Goal: Transaction & Acquisition: Purchase product/service

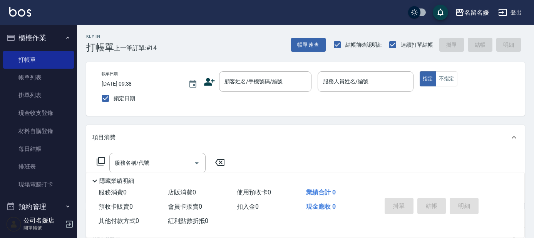
scroll to position [70, 0]
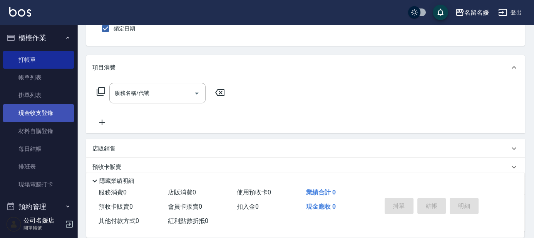
click at [41, 110] on link "現金收支登錄" at bounding box center [38, 113] width 71 height 18
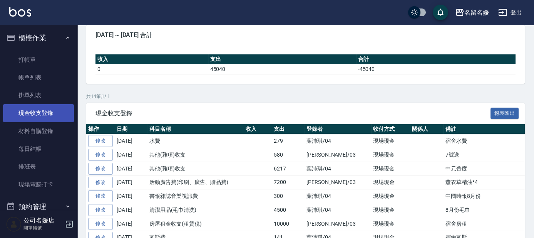
click at [41, 110] on link "現金收支登錄" at bounding box center [38, 113] width 71 height 18
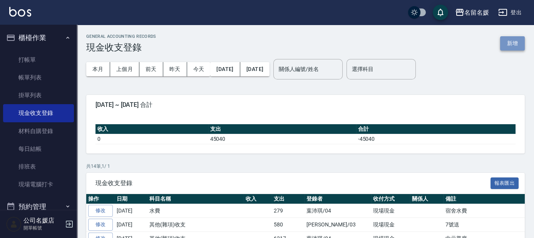
click at [512, 41] on button "新增" at bounding box center [512, 43] width 25 height 14
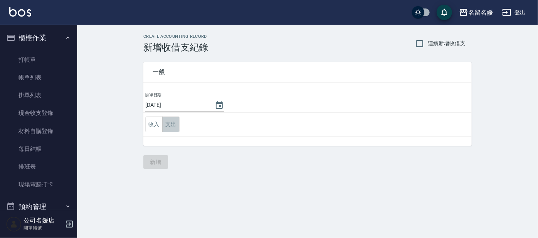
click at [166, 123] on button "支出" at bounding box center [170, 124] width 17 height 16
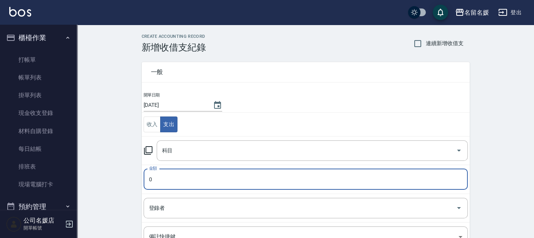
click at [185, 178] on input "0" at bounding box center [306, 179] width 324 height 21
type input "4840"
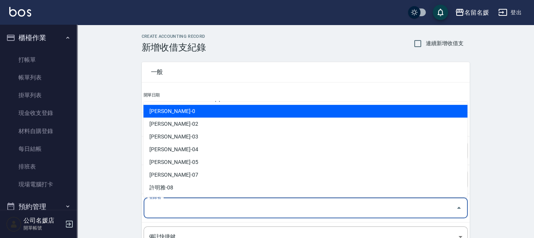
click at [197, 213] on input "登錄者" at bounding box center [300, 207] width 306 height 13
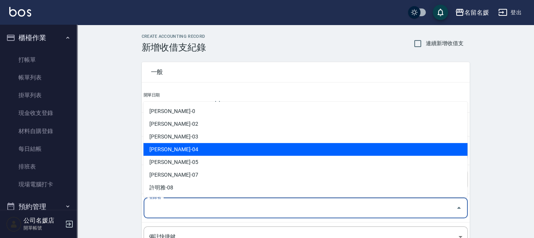
click at [200, 144] on li "[PERSON_NAME]-04" at bounding box center [305, 149] width 324 height 13
type input "[PERSON_NAME]-04"
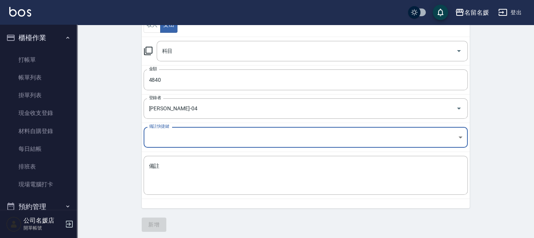
scroll to position [101, 0]
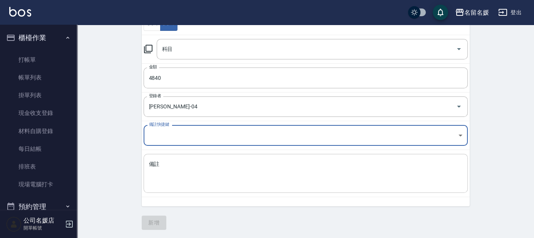
click at [166, 169] on textarea "備註" at bounding box center [305, 173] width 313 height 26
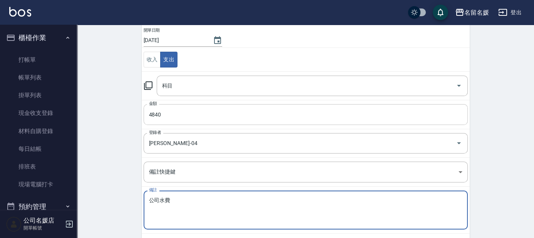
scroll to position [0, 0]
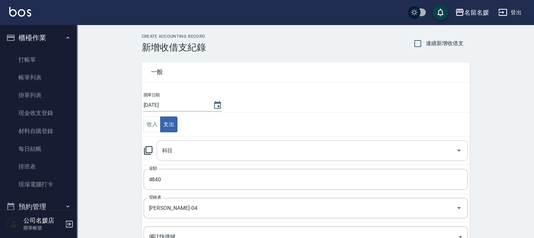
type textarea "公司水費"
click at [197, 169] on input "4840" at bounding box center [306, 179] width 324 height 21
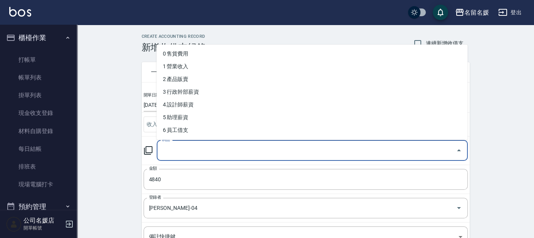
click at [196, 147] on input "科目" at bounding box center [306, 150] width 293 height 13
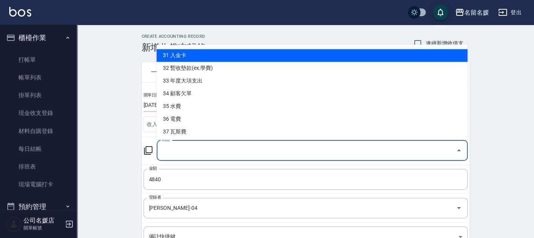
scroll to position [394, 0]
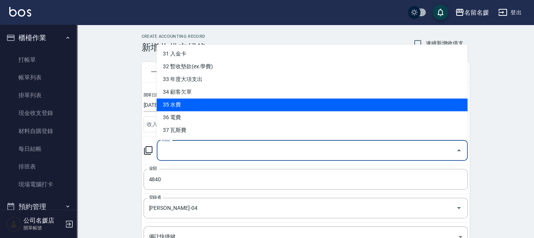
click at [192, 104] on li "35 水費" at bounding box center [312, 105] width 311 height 13
type input "35 水費"
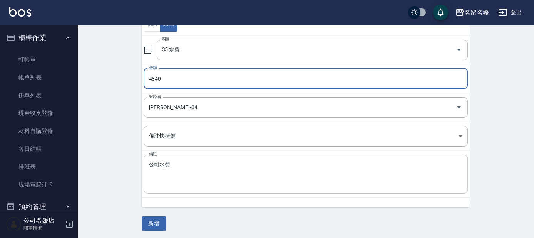
scroll to position [101, 0]
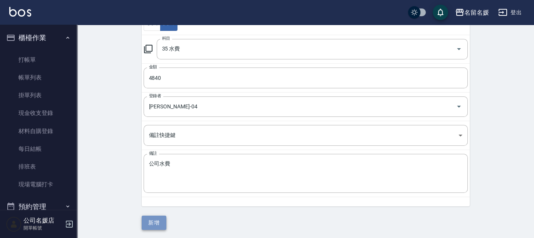
click at [152, 220] on button "新增" at bounding box center [154, 222] width 25 height 14
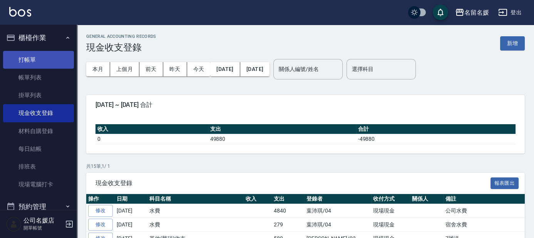
click at [55, 60] on link "打帳單" at bounding box center [38, 60] width 71 height 18
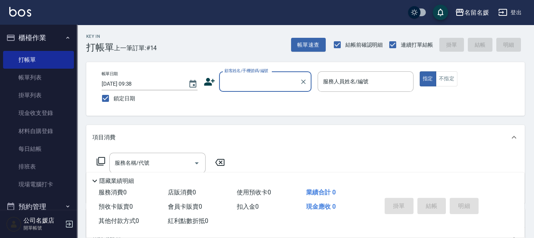
click at [270, 84] on input "顧客姓名/手機號碼/編號" at bounding box center [260, 81] width 74 height 13
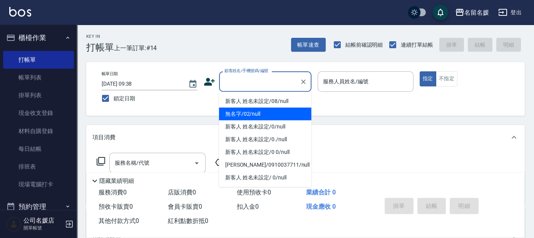
click at [261, 112] on li "無名字/02/null" at bounding box center [265, 113] width 92 height 13
type input "無名字/02/null"
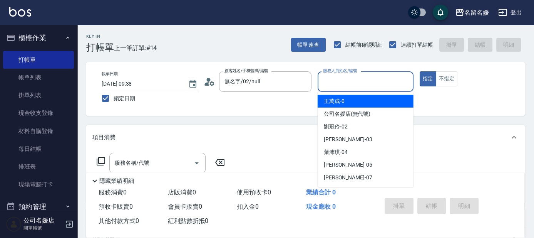
click at [374, 84] on input "服務人員姓名/編號" at bounding box center [365, 81] width 89 height 13
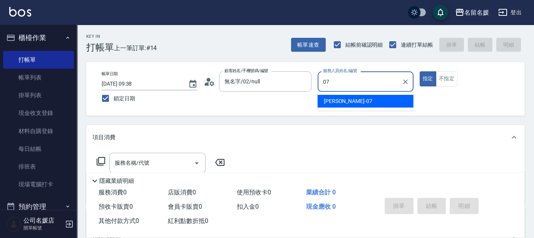
type input "07"
type button "true"
type input "[PERSON_NAME]-07"
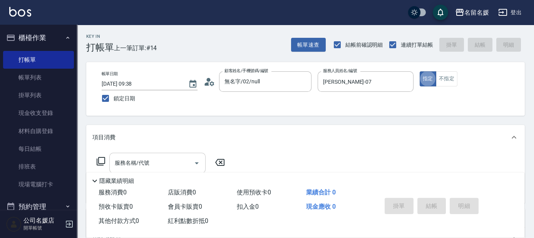
click at [155, 157] on input "服務名稱/代號" at bounding box center [152, 162] width 78 height 13
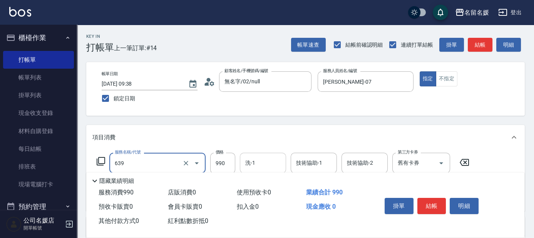
click at [270, 160] on input "洗-1" at bounding box center [262, 162] width 39 height 13
type input "(芙)蘆薈髮膜套卡(自材)(639)"
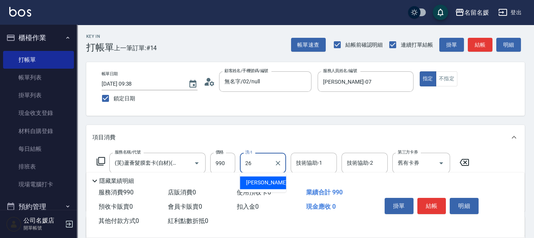
type input "蔡愛陵-26"
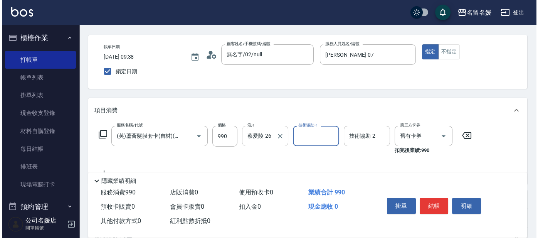
scroll to position [35, 0]
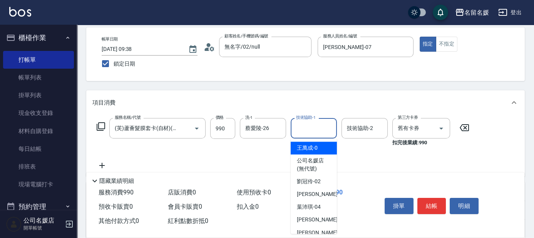
click at [325, 124] on input "技術協助-1" at bounding box center [313, 127] width 39 height 13
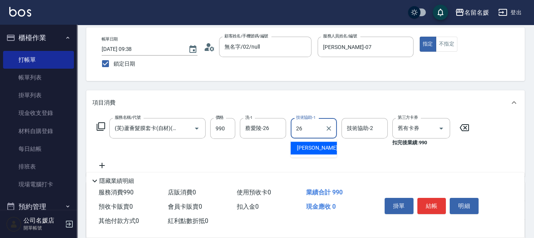
type input "蔡愛陵-26"
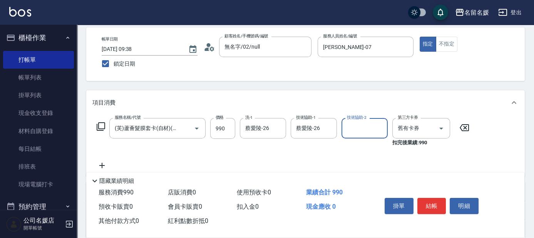
click at [100, 125] on icon at bounding box center [100, 126] width 9 height 9
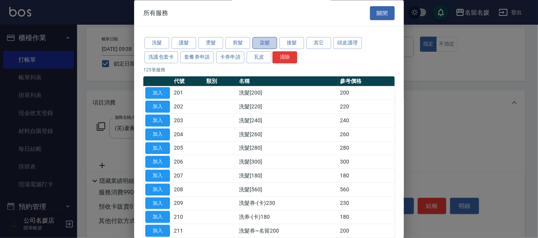
click at [263, 45] on button "染髮" at bounding box center [264, 43] width 25 height 12
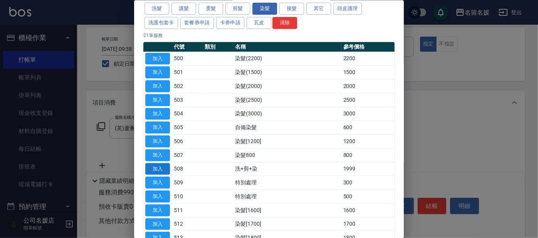
click at [159, 164] on button "加入" at bounding box center [157, 168] width 25 height 12
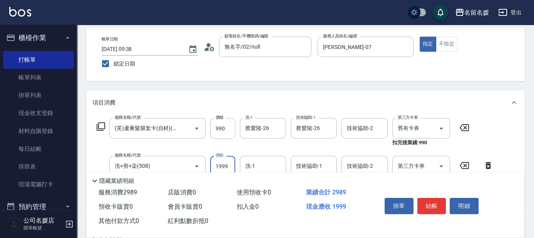
click at [229, 160] on input "1999" at bounding box center [222, 166] width 25 height 21
type input "2499"
click at [271, 161] on input "洗-1" at bounding box center [262, 165] width 39 height 13
type input "蔡愛陵-26"
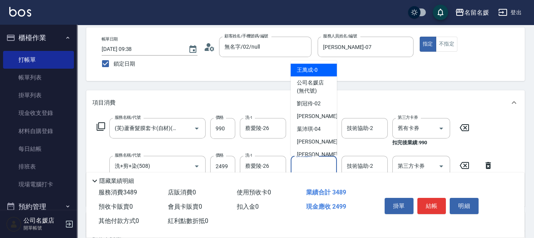
click at [304, 165] on input "技術協助-1" at bounding box center [313, 165] width 39 height 13
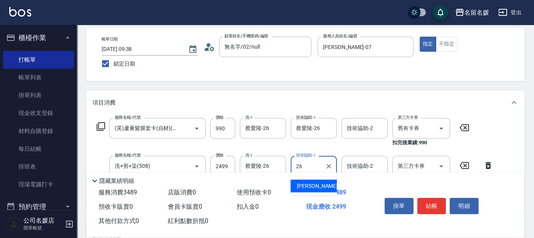
type input "蔡愛陵-26"
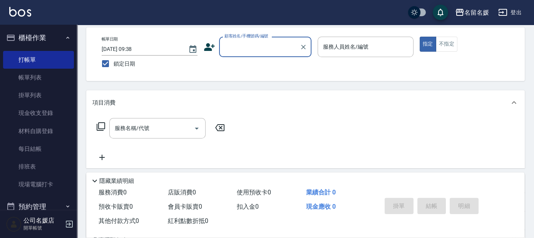
click at [229, 52] on input "顧客姓名/手機號碼/編號" at bounding box center [260, 46] width 74 height 13
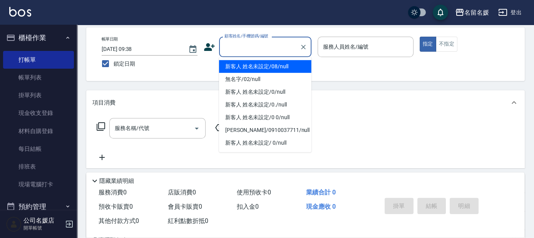
click at [286, 65] on li "新客人 姓名未設定/08/null" at bounding box center [265, 66] width 92 height 13
type input "新客人 姓名未設定/08/null"
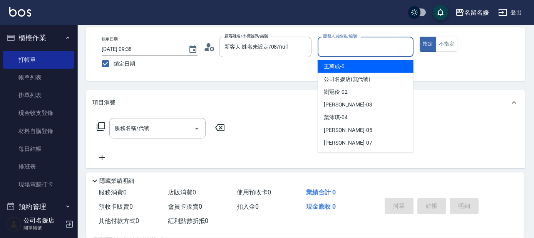
click at [349, 44] on input "服務人員姓名/編號" at bounding box center [365, 46] width 89 height 13
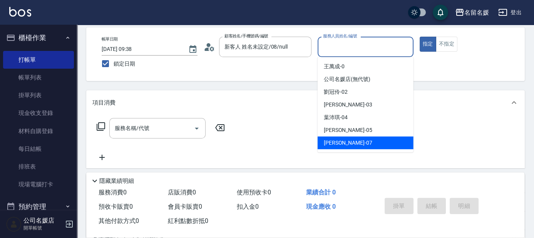
click at [351, 142] on div "[PERSON_NAME] -07" at bounding box center [366, 142] width 96 height 13
type input "[PERSON_NAME]-07"
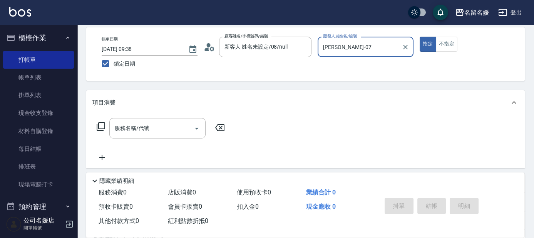
click at [104, 126] on icon at bounding box center [100, 126] width 9 height 9
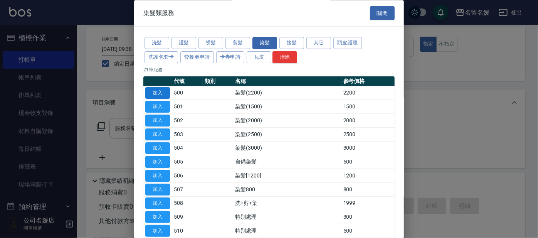
click at [162, 91] on button "加入" at bounding box center [157, 93] width 25 height 12
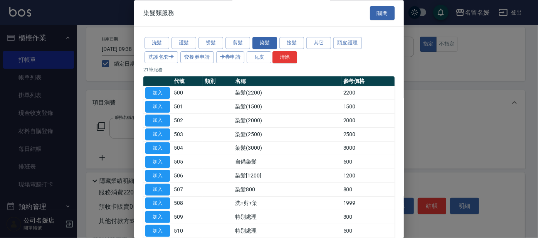
type input "染髮(2200)(500)"
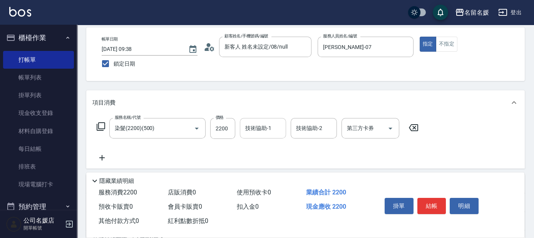
click at [267, 132] on input "技術協助-1" at bounding box center [262, 127] width 39 height 13
click at [227, 125] on input "2200" at bounding box center [222, 128] width 25 height 21
type input "2000"
click at [256, 125] on div "技術協助-1 技術協助-1" at bounding box center [263, 128] width 46 height 20
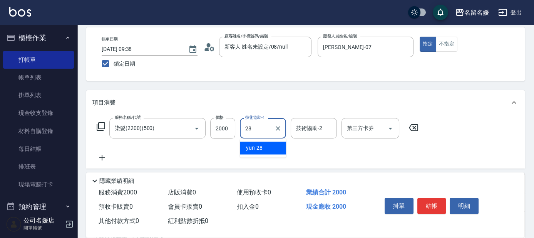
click at [257, 146] on span "yun -28" at bounding box center [254, 148] width 17 height 8
type input "yun-28"
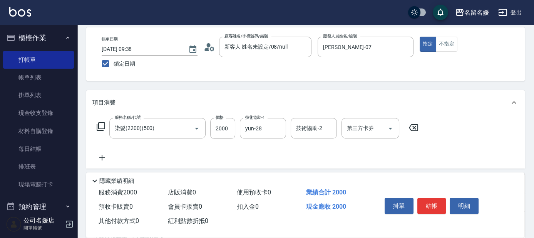
click at [101, 123] on icon at bounding box center [100, 126] width 9 height 9
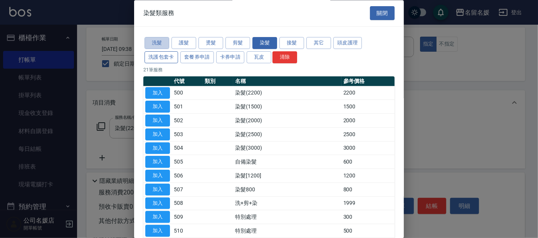
drag, startPoint x: 157, startPoint y: 43, endPoint x: 158, endPoint y: 57, distance: 13.9
click at [157, 44] on button "洗髮" at bounding box center [156, 43] width 25 height 12
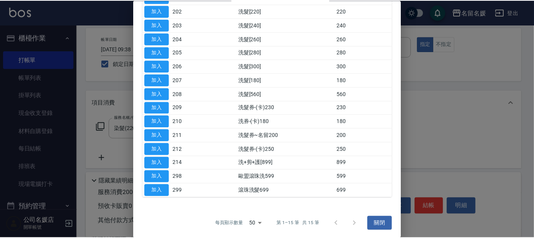
scroll to position [0, 0]
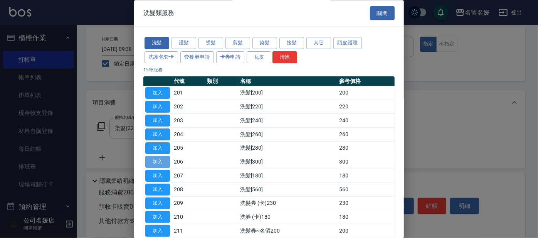
click at [160, 162] on button "加入" at bounding box center [157, 162] width 25 height 12
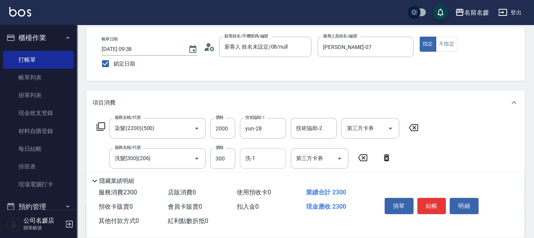
click at [255, 157] on div "洗-1 洗-1" at bounding box center [263, 158] width 46 height 20
click at [260, 179] on span "yun -28" at bounding box center [254, 178] width 17 height 8
type input "yun-28"
click at [100, 122] on icon at bounding box center [100, 126] width 9 height 9
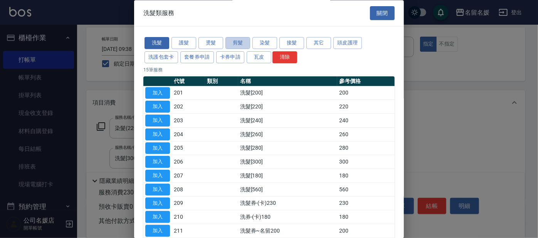
drag, startPoint x: 236, startPoint y: 40, endPoint x: 223, endPoint y: 69, distance: 31.8
click at [236, 40] on button "剪髮" at bounding box center [237, 43] width 25 height 12
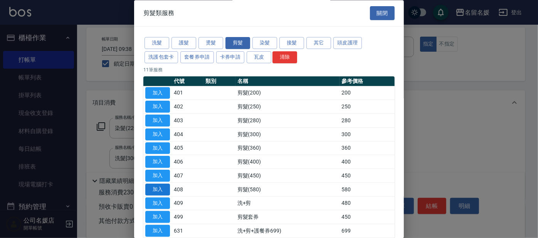
click at [162, 187] on button "加入" at bounding box center [157, 189] width 25 height 12
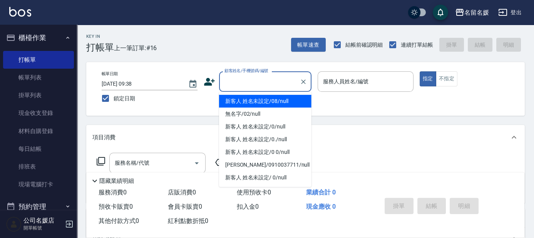
type input "0"
type input "新客人 姓名未設定/08/null"
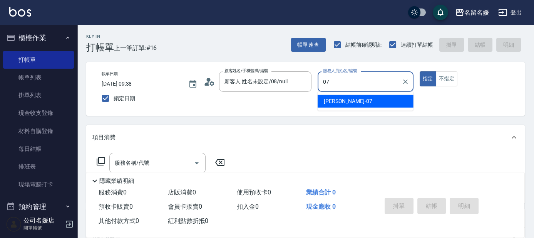
type input "[PERSON_NAME]-07"
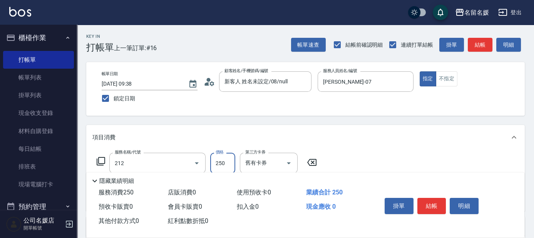
type input "洗髮券-(卡)250(212)"
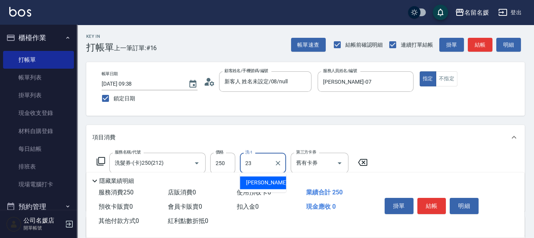
type input "[PERSON_NAME]-23"
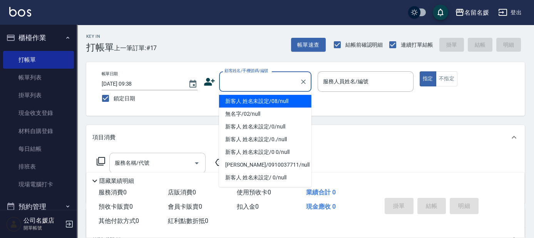
type input "新客人 姓名未設定/08/null"
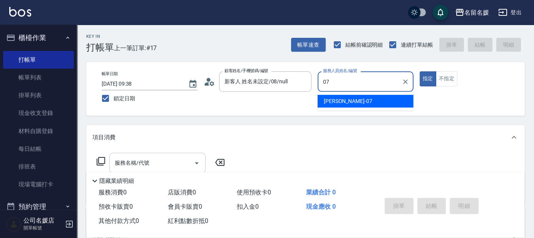
type input "[PERSON_NAME]-07"
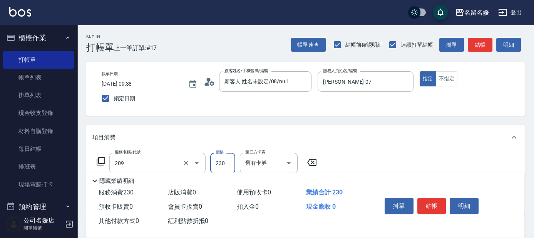
type input "洗髮券-(卡)230(209)"
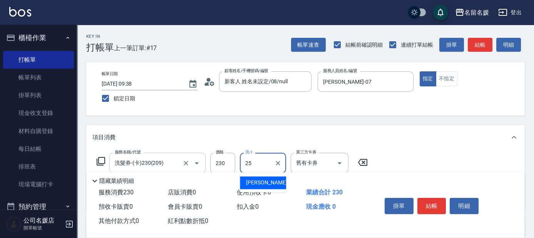
type input "[PERSON_NAME]-25"
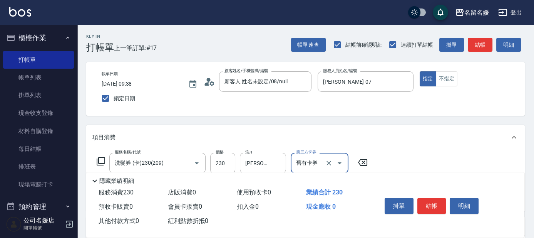
click at [96, 159] on icon at bounding box center [100, 160] width 9 height 9
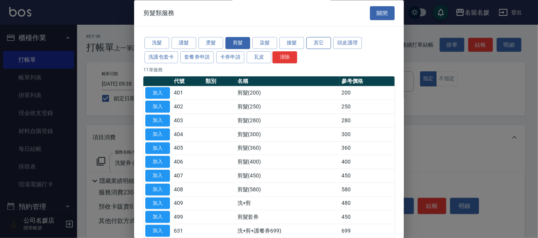
click at [320, 41] on button "其它" at bounding box center [318, 43] width 25 height 12
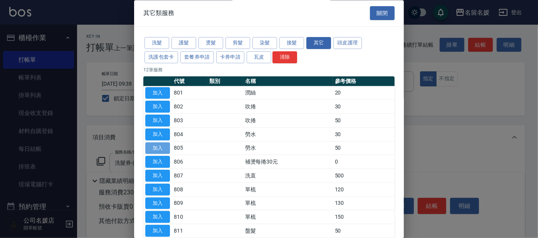
click at [167, 148] on button "加入" at bounding box center [157, 148] width 25 height 12
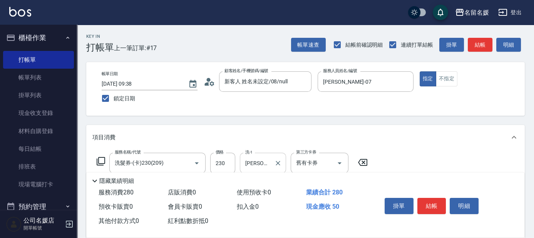
scroll to position [35, 0]
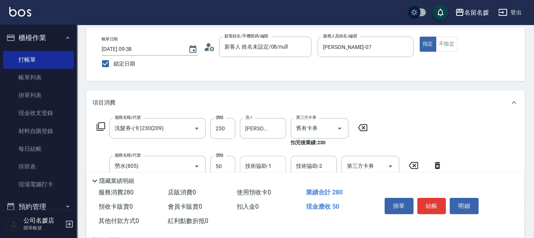
click at [249, 167] on div "技術協助-1 技術協助-1" at bounding box center [263, 166] width 46 height 20
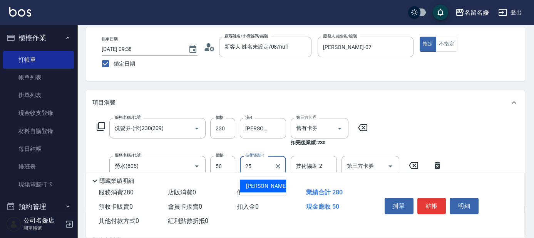
type input "[PERSON_NAME]-25"
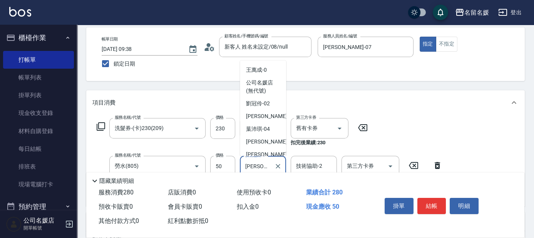
click at [249, 167] on input "[PERSON_NAME]-25" at bounding box center [257, 165] width 28 height 13
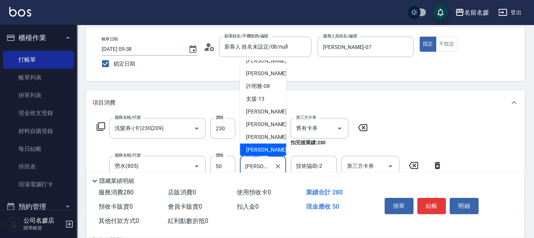
click at [271, 166] on div "[PERSON_NAME]-25 技術協助-1" at bounding box center [263, 166] width 46 height 20
click at [277, 166] on icon "Clear" at bounding box center [278, 166] width 5 height 5
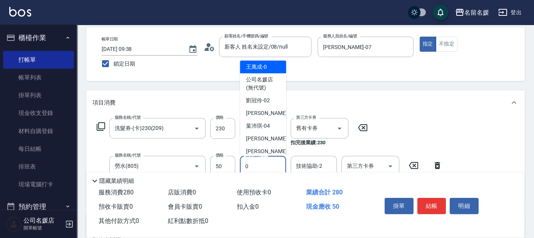
scroll to position [0, 0]
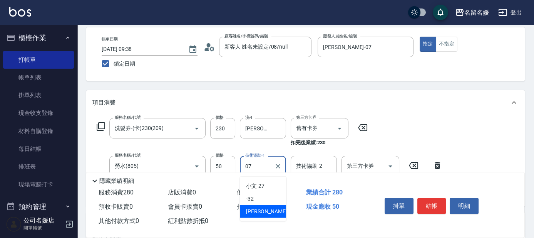
type input "[PERSON_NAME]-07"
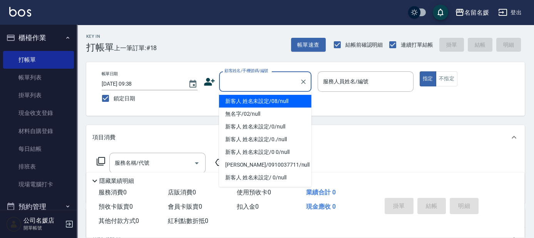
click at [256, 76] on input "顧客姓名/手機號碼/編號" at bounding box center [260, 81] width 74 height 13
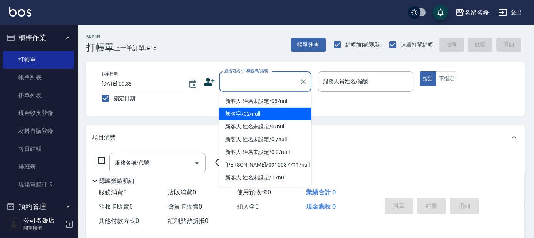
click at [260, 112] on li "無名字/02/null" at bounding box center [265, 113] width 92 height 13
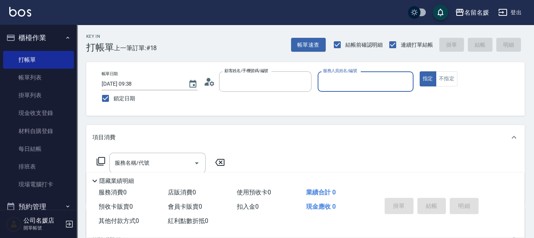
type input "無名字/02/null"
click at [344, 80] on input "服務人員姓名/編號" at bounding box center [365, 81] width 89 height 13
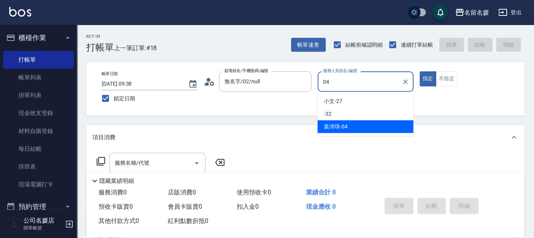
click at [332, 124] on span "[PERSON_NAME]-04" at bounding box center [336, 126] width 24 height 8
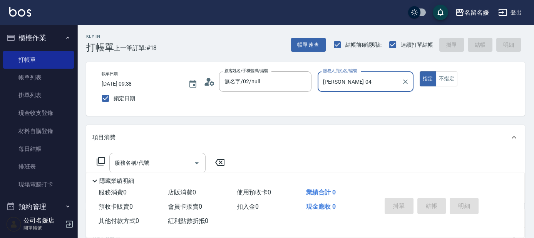
type input "[PERSON_NAME]-04"
click at [171, 159] on input "服務名稱/代號" at bounding box center [152, 162] width 78 height 13
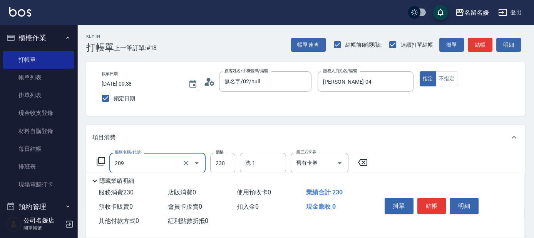
click at [158, 163] on input "209" at bounding box center [147, 162] width 68 height 13
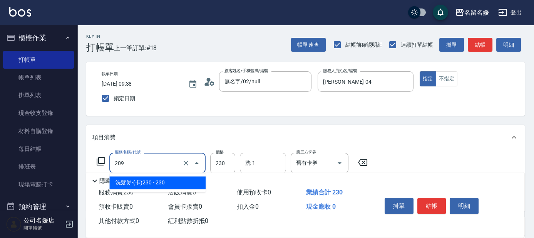
click at [158, 182] on span "洗髮券-(卡)230 - 230" at bounding box center [157, 182] width 96 height 13
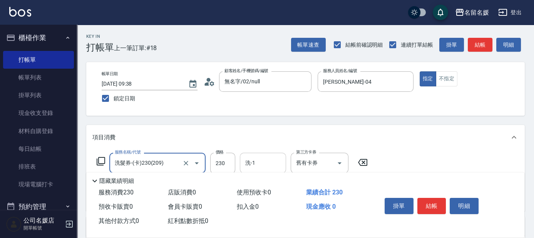
type input "洗髮券-(卡)230(209)"
click at [270, 162] on input "洗-1" at bounding box center [262, 162] width 39 height 13
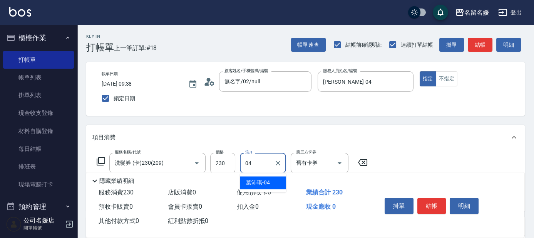
click at [252, 187] on div "[PERSON_NAME]-04" at bounding box center [263, 182] width 46 height 13
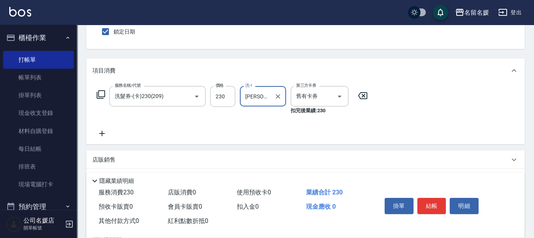
scroll to position [70, 0]
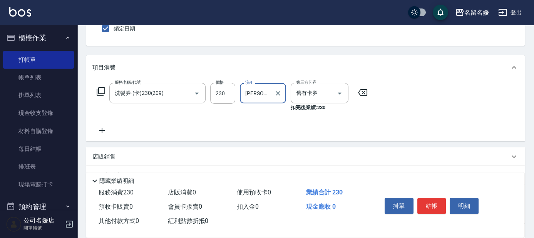
type input "[PERSON_NAME]-04"
click at [102, 132] on icon at bounding box center [101, 129] width 5 height 5
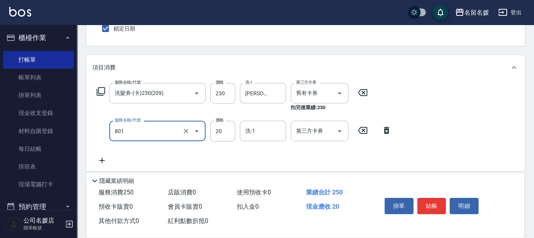
click at [135, 139] on div "801 服務名稱/代號" at bounding box center [157, 131] width 96 height 20
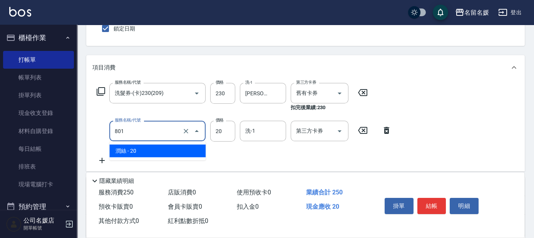
click at [136, 148] on span "潤絲 - 20" at bounding box center [157, 150] width 96 height 13
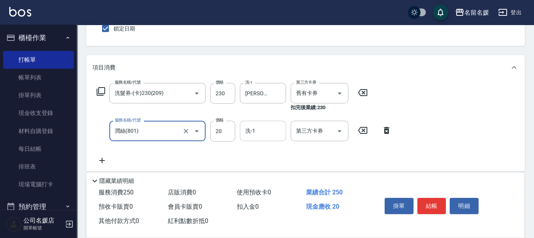
type input "潤絲(801)"
click at [258, 131] on input "洗-1" at bounding box center [262, 130] width 39 height 13
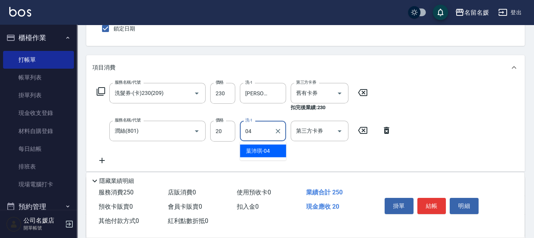
click at [265, 147] on span "[PERSON_NAME]-04" at bounding box center [258, 151] width 24 height 8
type input "[PERSON_NAME]-04"
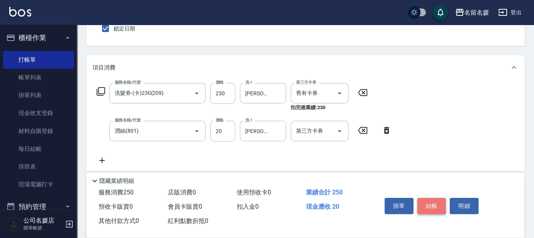
click at [435, 203] on button "結帳" at bounding box center [431, 206] width 29 height 16
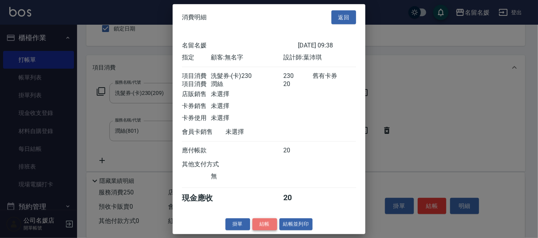
click at [267, 229] on button "結帳" at bounding box center [264, 224] width 25 height 12
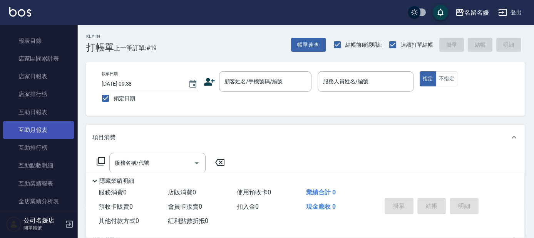
scroll to position [210, 0]
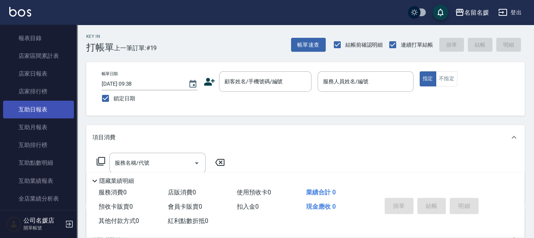
click at [44, 113] on link "互助日報表" at bounding box center [38, 109] width 71 height 18
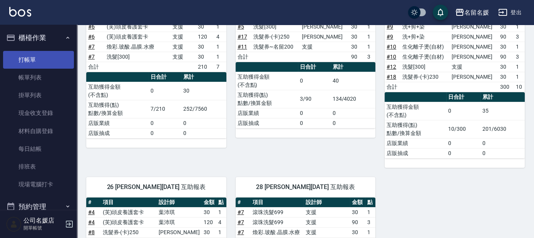
click at [41, 60] on link "打帳單" at bounding box center [38, 60] width 71 height 18
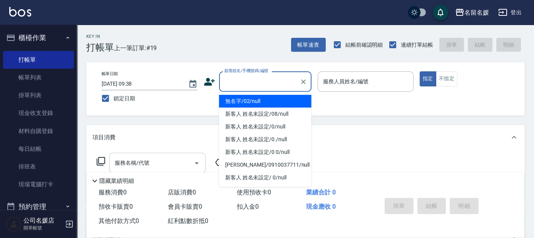
type input "0"
type input "無名字/02/null"
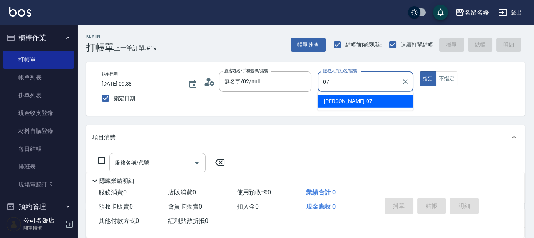
type input "[PERSON_NAME]-07"
type button "true"
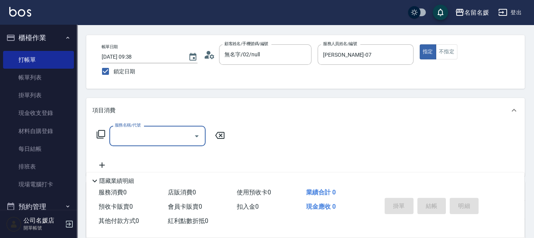
scroll to position [35, 0]
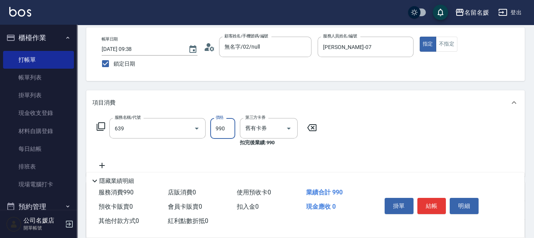
type input "(芙)蘆薈髮膜套卡(自材)(639)"
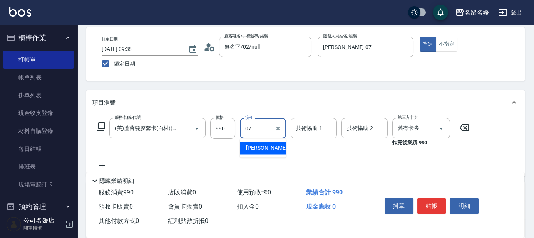
type input "[PERSON_NAME]-07"
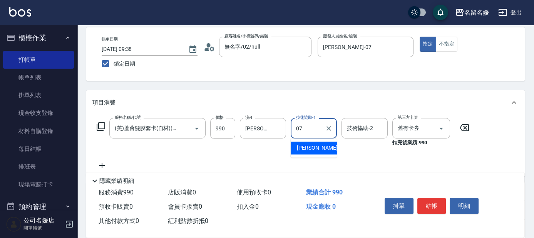
type input "[PERSON_NAME]-07"
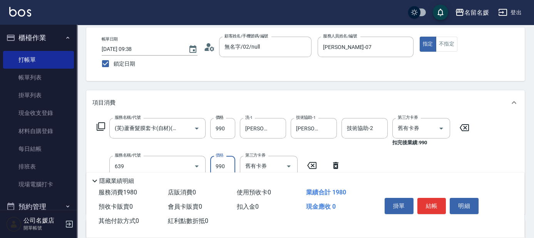
type input "(芙)蘆薈髮膜套卡(自材)(639)"
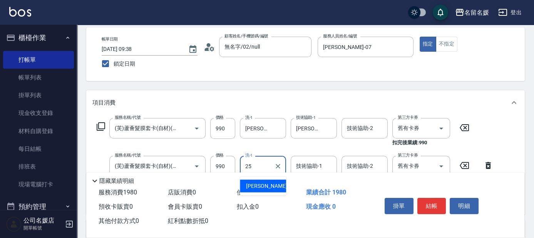
type input "[PERSON_NAME]-25"
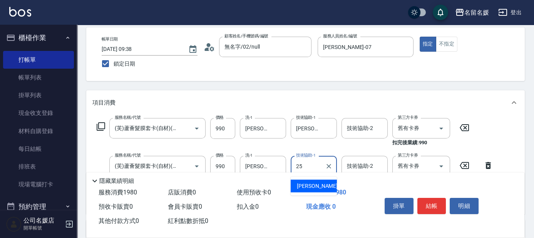
type input "[PERSON_NAME]-25"
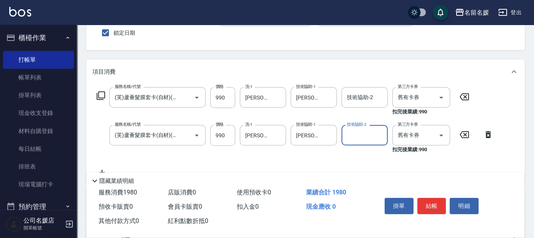
scroll to position [105, 0]
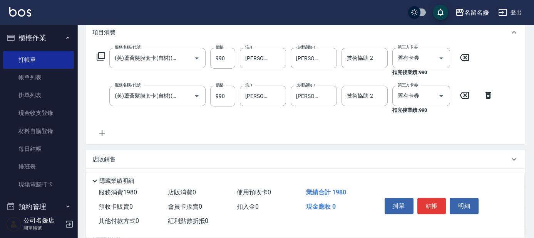
click at [97, 59] on icon at bounding box center [100, 56] width 9 height 9
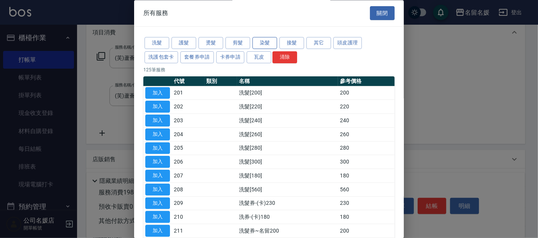
click at [260, 42] on button "染髮" at bounding box center [264, 43] width 25 height 12
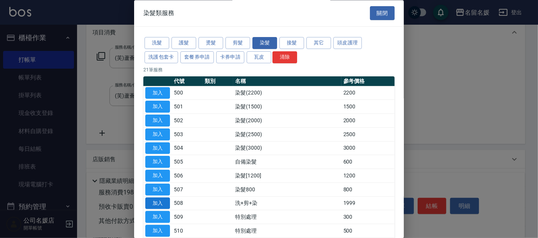
click at [166, 203] on button "加入" at bounding box center [157, 203] width 25 height 12
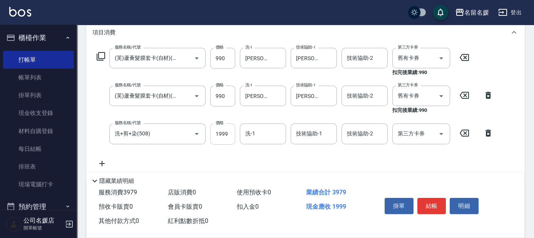
click at [227, 132] on input "1999" at bounding box center [222, 133] width 25 height 21
type input "2500"
type input "[PERSON_NAME]-25"
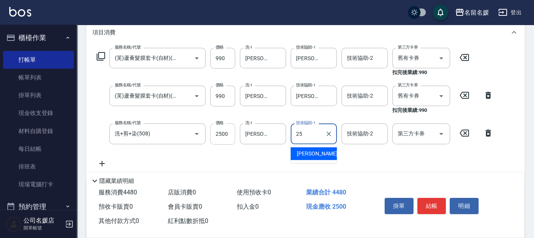
type input "[PERSON_NAME]-25"
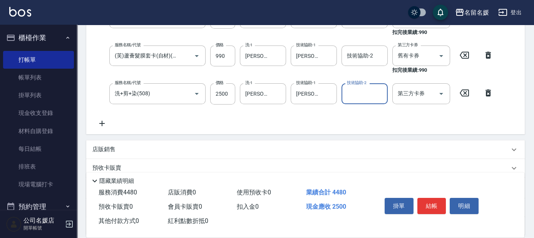
scroll to position [175, 0]
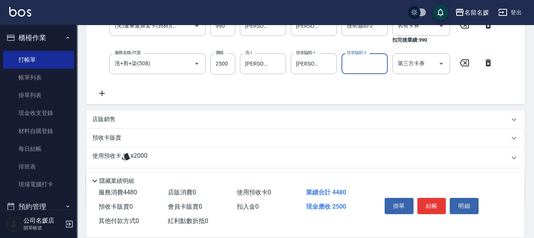
click at [120, 118] on div "店販銷售" at bounding box center [300, 119] width 417 height 8
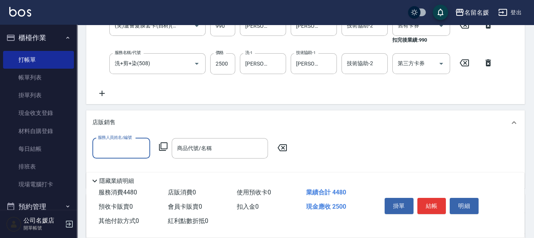
scroll to position [0, 0]
type input "[PERSON_NAME]-07"
click at [163, 144] on icon at bounding box center [163, 146] width 9 height 9
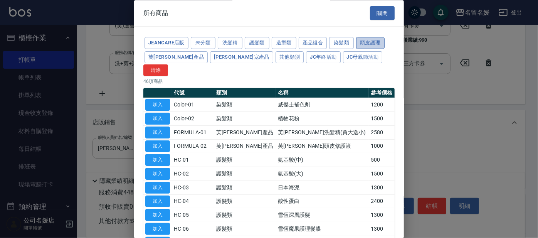
click at [358, 38] on button "頭皮護理" at bounding box center [370, 43] width 28 height 12
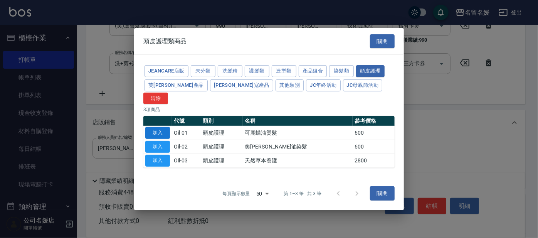
click at [152, 128] on button "加入" at bounding box center [157, 133] width 25 height 12
type input "可麗蝶油燙髮"
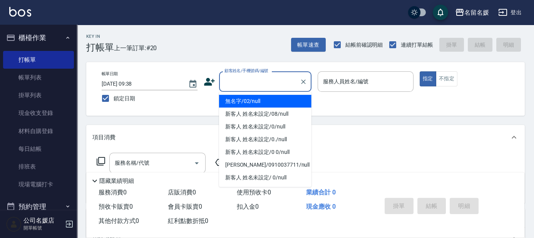
type input "無名字/02/null"
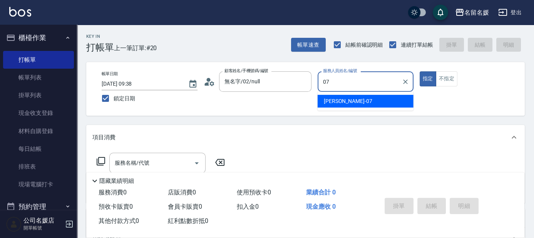
type input "[PERSON_NAME]-07"
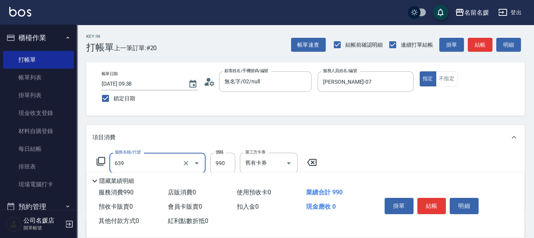
type input "(芙)蘆薈髮膜套卡(自材)(639)"
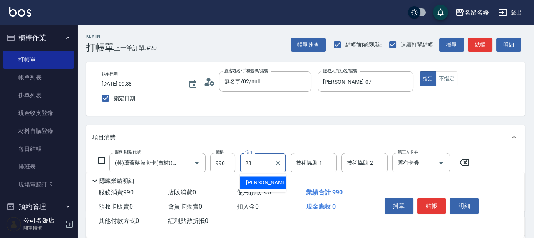
type input "[PERSON_NAME]-23"
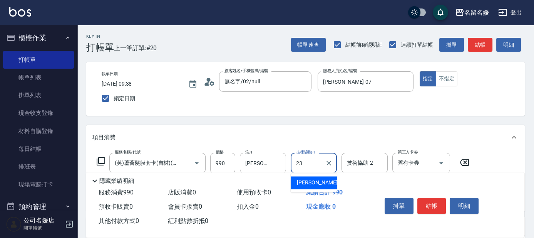
type input "[PERSON_NAME]-23"
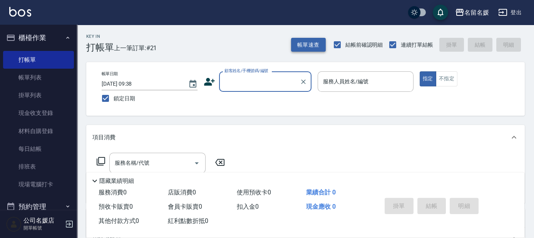
click at [303, 44] on button "帳單速查" at bounding box center [308, 45] width 35 height 14
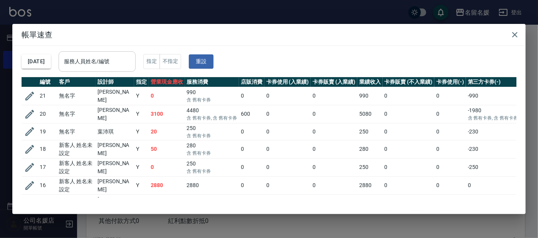
click at [127, 60] on input "服務人員姓名/編號" at bounding box center [97, 61] width 70 height 13
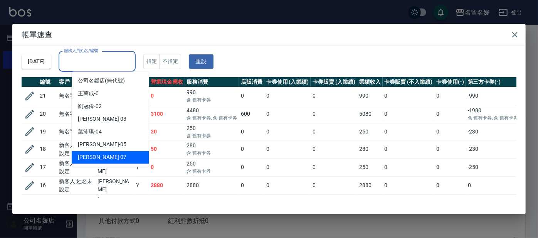
click at [112, 158] on div "[PERSON_NAME] -07" at bounding box center [110, 157] width 77 height 13
type input "[PERSON_NAME]-07"
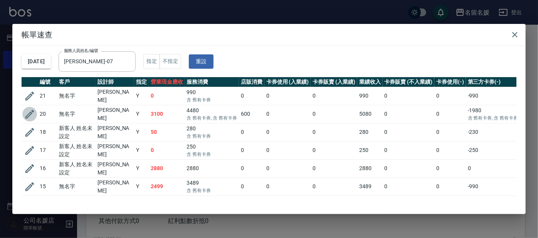
click at [31, 111] on icon "button" at bounding box center [29, 114] width 9 height 9
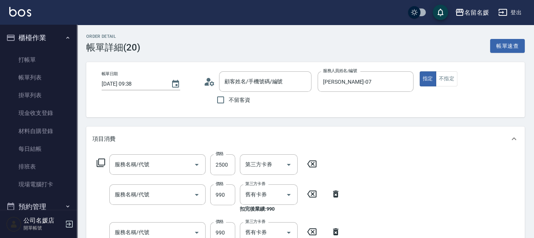
type input "[DATE] 09:38"
type input "[PERSON_NAME]-07"
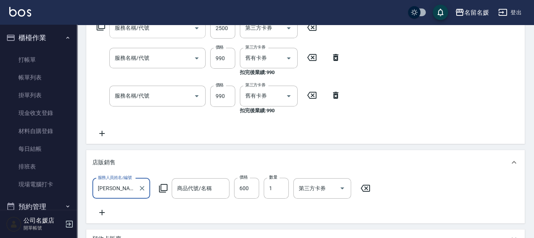
type input "可麗蝶油燙髮"
type input "無名字/02/null"
type input "洗+剪+染(508)"
type input "(芙)蘆薈髮膜套卡(自材)(639)"
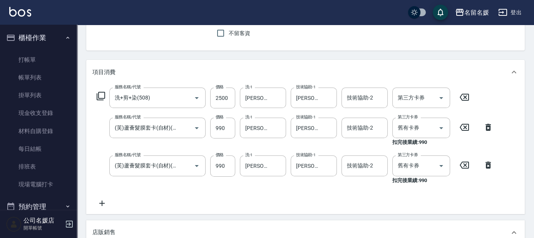
scroll to position [276, 0]
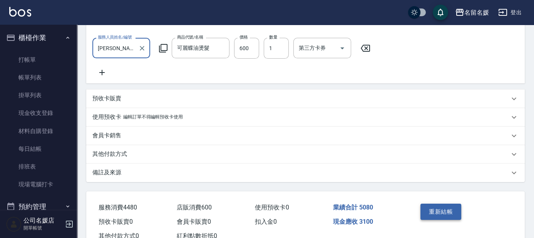
click at [448, 218] on button "重新結帳" at bounding box center [440, 211] width 41 height 16
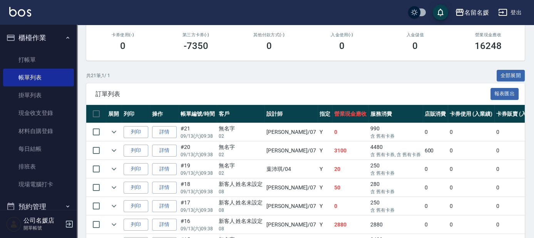
scroll to position [140, 0]
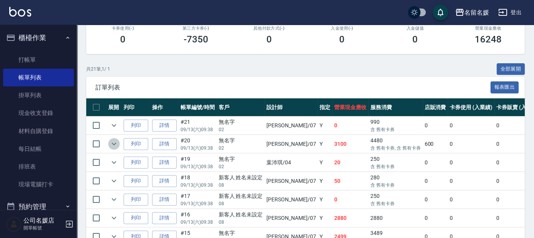
click at [114, 145] on icon "expand row" at bounding box center [113, 143] width 9 height 9
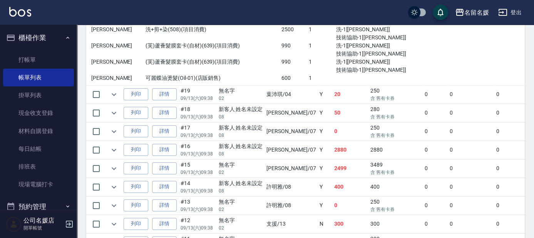
scroll to position [315, 0]
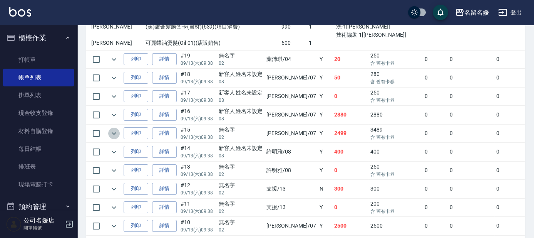
click at [115, 132] on icon "expand row" at bounding box center [114, 133] width 5 height 3
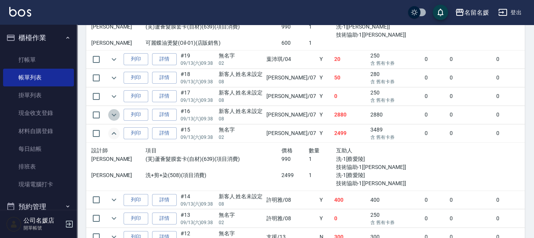
click at [115, 115] on icon "expand row" at bounding box center [113, 114] width 9 height 9
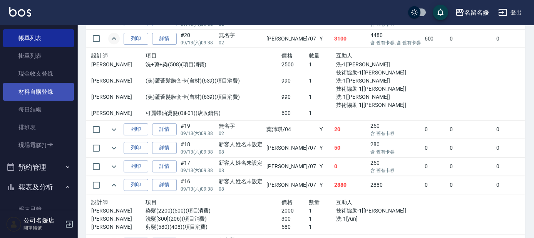
scroll to position [140, 0]
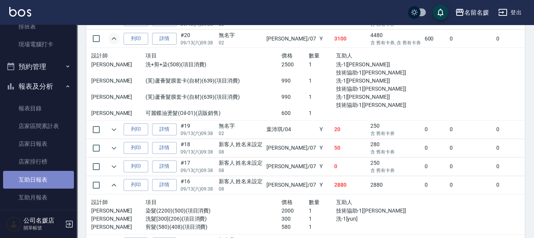
click at [39, 175] on link "互助日報表" at bounding box center [38, 180] width 71 height 18
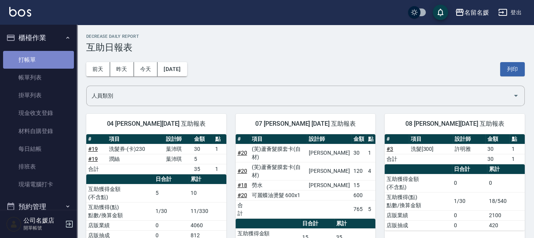
click at [44, 60] on link "打帳單" at bounding box center [38, 60] width 71 height 18
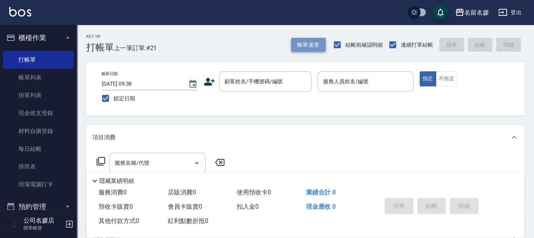
click at [313, 46] on button "帳單速查" at bounding box center [308, 45] width 35 height 14
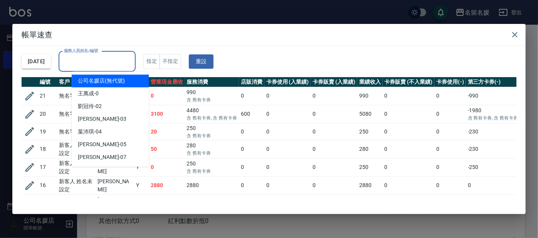
click at [117, 61] on input "服務人員姓名/編號" at bounding box center [97, 61] width 70 height 13
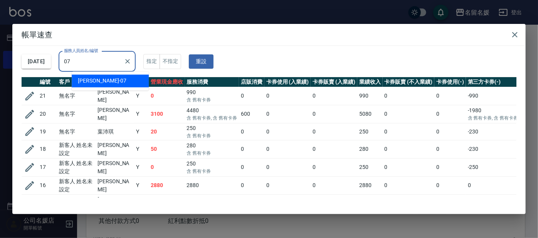
click at [124, 82] on div "[PERSON_NAME] -07" at bounding box center [110, 80] width 77 height 13
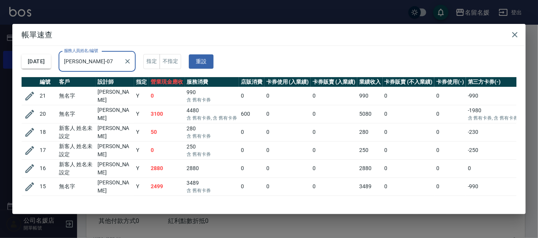
scroll to position [94, 0]
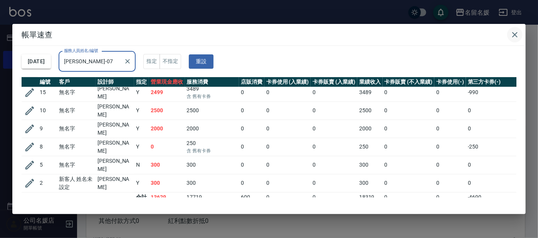
type input "[PERSON_NAME]-07"
click at [511, 32] on icon "button" at bounding box center [514, 34] width 9 height 9
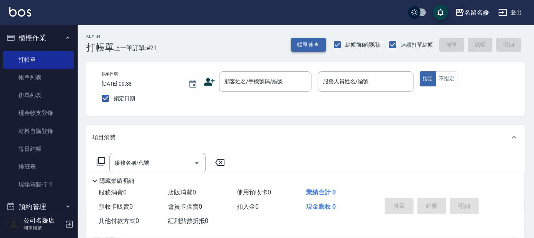
click at [314, 44] on button "帳單速查" at bounding box center [308, 45] width 35 height 14
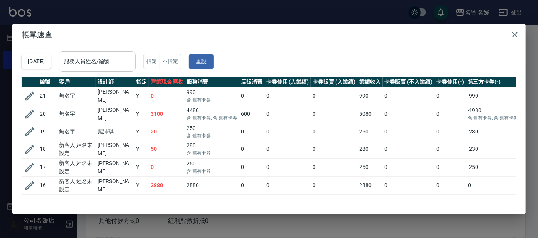
click at [113, 59] on div "服務人員姓名/編號 服務人員姓名/編號" at bounding box center [97, 61] width 77 height 20
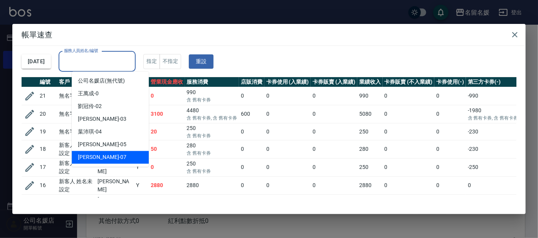
click at [102, 157] on div "[PERSON_NAME] -07" at bounding box center [110, 157] width 77 height 13
type input "[PERSON_NAME]-07"
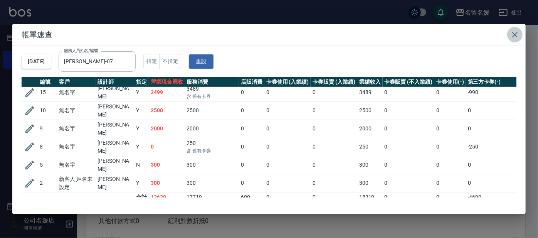
click at [517, 35] on icon "button" at bounding box center [514, 34] width 9 height 9
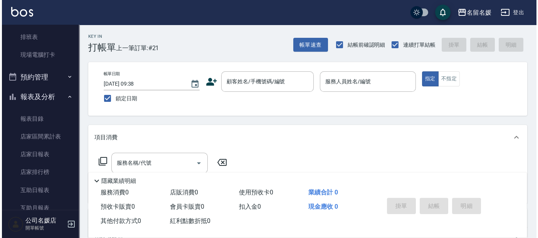
scroll to position [140, 0]
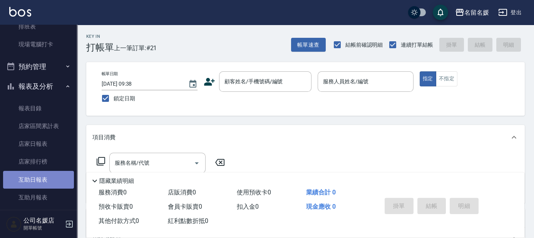
click at [52, 176] on link "互助日報表" at bounding box center [38, 180] width 71 height 18
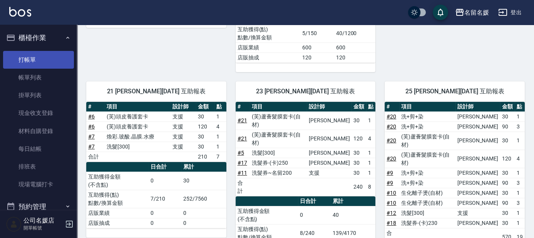
click at [45, 61] on link "打帳單" at bounding box center [38, 60] width 71 height 18
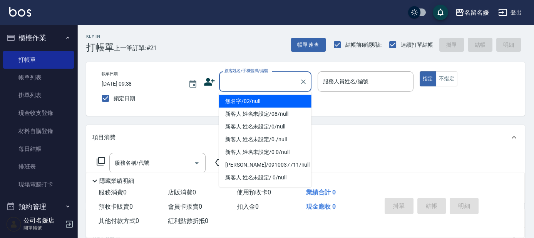
click at [247, 79] on input "顧客姓名/手機號碼/編號" at bounding box center [260, 81] width 74 height 13
drag, startPoint x: 250, startPoint y: 100, endPoint x: 331, endPoint y: 79, distance: 83.2
click at [251, 100] on li "無名字/02/null" at bounding box center [265, 101] width 92 height 13
type input "無名字/02/null"
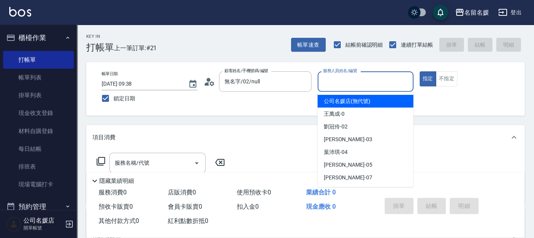
click at [331, 78] on input "服務人員姓名/編號" at bounding box center [365, 81] width 89 height 13
click at [332, 78] on input "服務人員姓名/編號" at bounding box center [365, 81] width 89 height 13
click at [340, 77] on input "服務人員姓名/編號" at bounding box center [365, 81] width 89 height 13
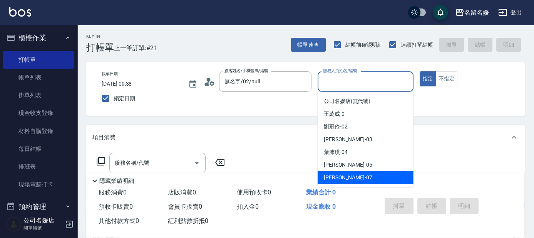
drag, startPoint x: 345, startPoint y: 175, endPoint x: 256, endPoint y: 196, distance: 92.3
click at [345, 175] on span "[PERSON_NAME] -07" at bounding box center [348, 177] width 49 height 8
type input "[PERSON_NAME]-07"
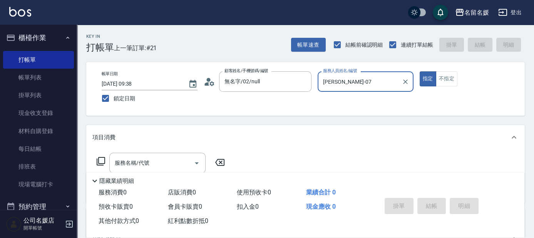
click at [97, 159] on icon at bounding box center [100, 160] width 9 height 9
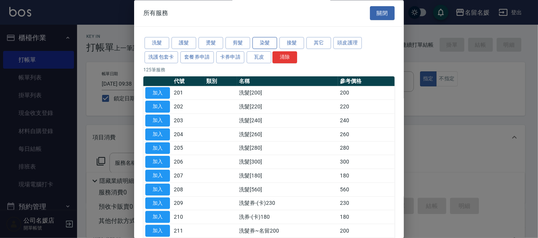
click at [261, 42] on button "染髮" at bounding box center [264, 43] width 25 height 12
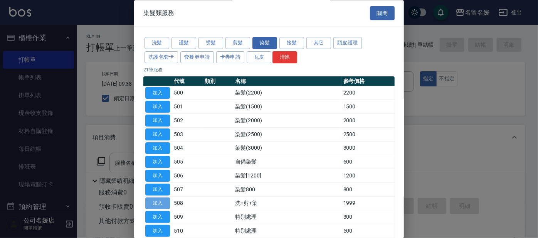
click at [156, 201] on button "加入" at bounding box center [157, 203] width 25 height 12
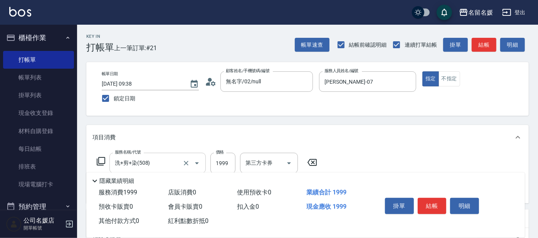
type input "洗+剪+染(508)"
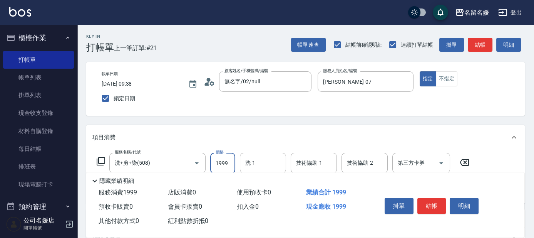
click at [227, 162] on input "1999" at bounding box center [222, 162] width 25 height 21
type input "2000"
click at [275, 164] on input "洗-1" at bounding box center [262, 162] width 39 height 13
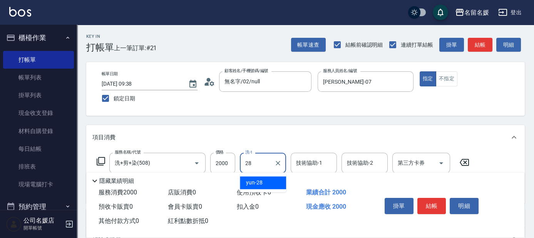
click at [262, 181] on div "yun -28" at bounding box center [263, 182] width 46 height 13
type input "yun-28"
click at [311, 162] on div "技術協助-1 技術協助-1" at bounding box center [314, 162] width 46 height 20
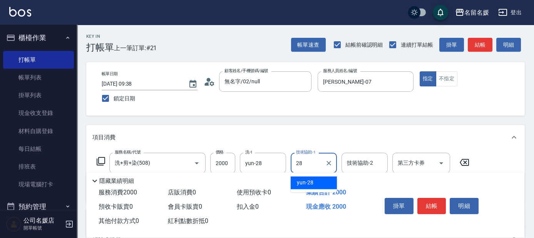
drag, startPoint x: 320, startPoint y: 180, endPoint x: 87, endPoint y: 183, distance: 233.0
click at [319, 179] on div "yun -28" at bounding box center [314, 182] width 46 height 13
type input "yun-28"
click at [99, 157] on icon at bounding box center [101, 161] width 8 height 8
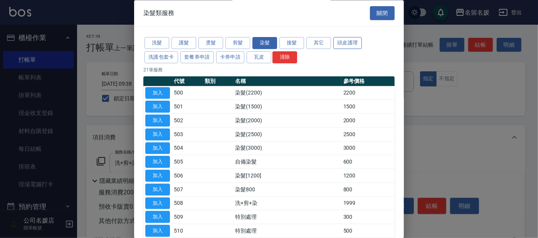
click at [343, 43] on button "頭皮護理" at bounding box center [347, 43] width 28 height 12
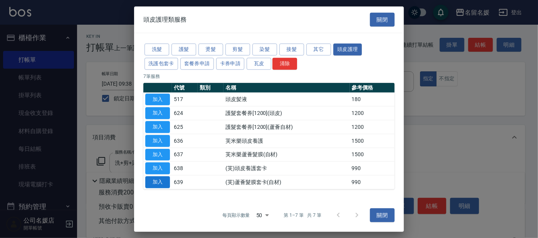
click at [151, 181] on button "加入" at bounding box center [157, 182] width 25 height 12
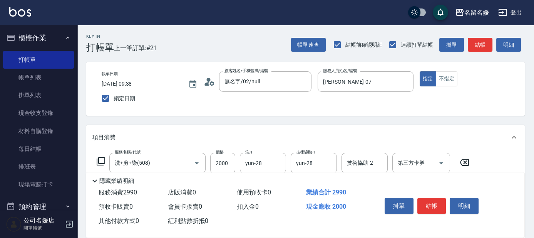
scroll to position [70, 0]
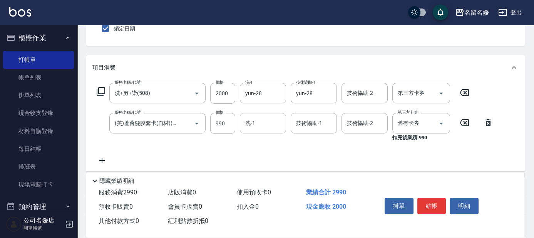
click at [268, 127] on input "洗-1" at bounding box center [262, 122] width 39 height 13
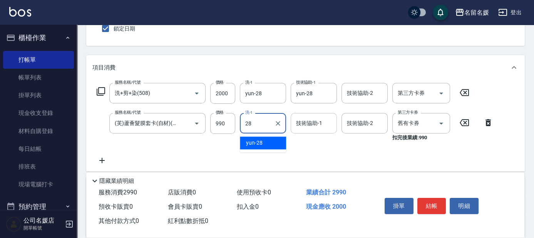
drag, startPoint x: 258, startPoint y: 140, endPoint x: 301, endPoint y: 122, distance: 45.9
click at [261, 139] on span "yun -28" at bounding box center [254, 143] width 17 height 8
type input "yun-28"
click at [301, 122] on div "技術協助-1 技術協助-1" at bounding box center [314, 123] width 46 height 20
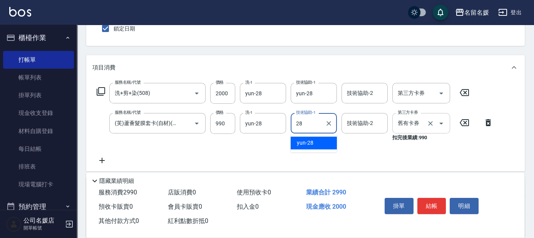
type input "28"
click at [412, 124] on input "舊有卡券" at bounding box center [410, 122] width 29 height 13
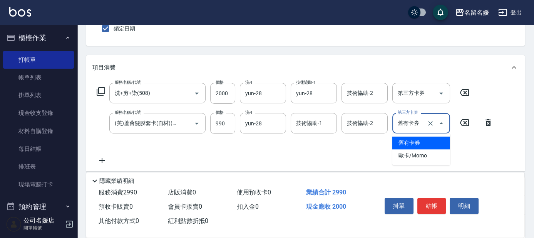
click at [414, 142] on span "舊有卡券" at bounding box center [421, 142] width 58 height 13
click at [102, 91] on icon at bounding box center [100, 91] width 9 height 9
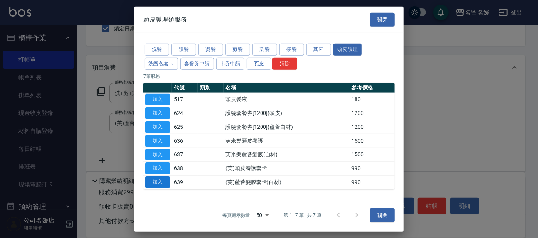
click at [164, 179] on button "加入" at bounding box center [157, 182] width 25 height 12
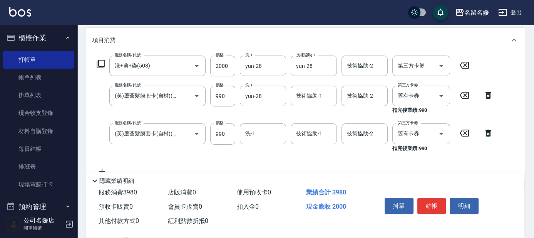
scroll to position [105, 0]
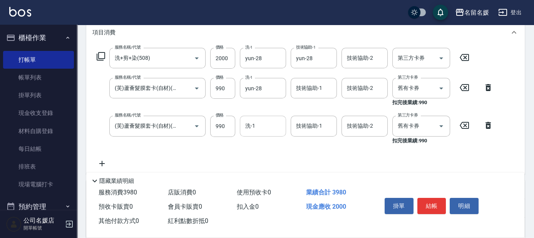
click at [260, 131] on input "洗-1" at bounding box center [262, 125] width 39 height 13
type input "2"
click at [258, 140] on div "[PERSON_NAME] -07" at bounding box center [263, 145] width 46 height 13
type input "[PERSON_NAME]-07"
click at [314, 119] on input "技術協助-1" at bounding box center [313, 125] width 39 height 13
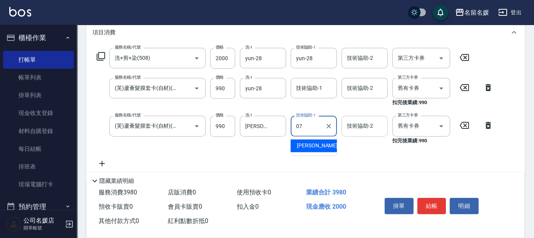
drag, startPoint x: 293, startPoint y: 146, endPoint x: 370, endPoint y: 126, distance: 79.7
click at [295, 146] on div "[PERSON_NAME] -07" at bounding box center [314, 145] width 46 height 13
type input "[PERSON_NAME]-07"
click at [413, 126] on input "舊有卡券" at bounding box center [410, 125] width 29 height 13
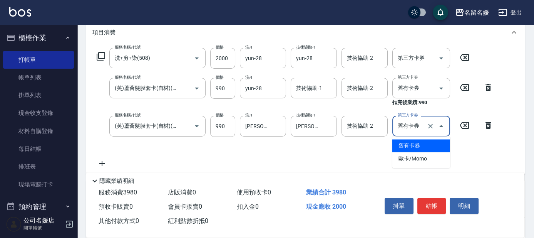
click at [413, 146] on span "舊有卡券" at bounding box center [421, 145] width 58 height 13
click at [409, 87] on input "舊有卡券" at bounding box center [410, 87] width 29 height 13
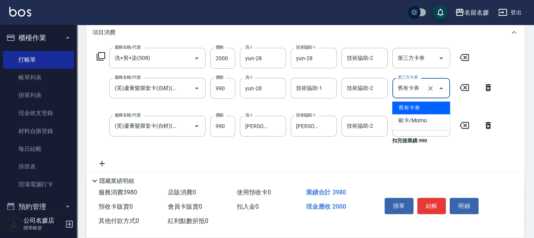
click at [407, 104] on span "舊有卡券" at bounding box center [421, 107] width 58 height 13
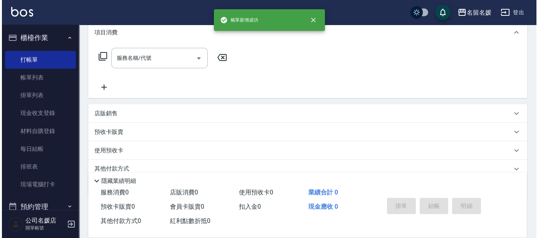
scroll to position [0, 0]
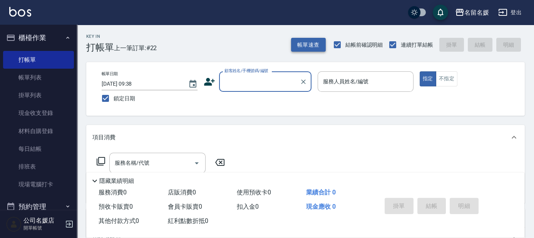
click at [316, 46] on button "帳單速查" at bounding box center [308, 45] width 35 height 14
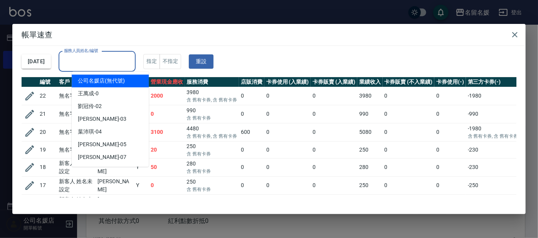
click at [132, 64] on input "服務人員姓名/編號" at bounding box center [97, 61] width 70 height 13
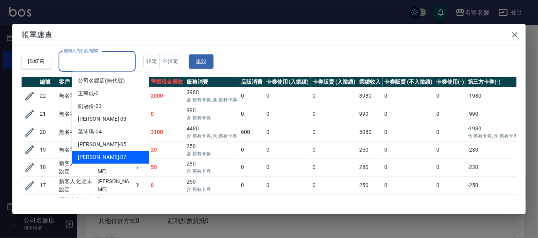
click at [109, 155] on div "[PERSON_NAME] -07" at bounding box center [110, 157] width 77 height 13
type input "[PERSON_NAME]-07"
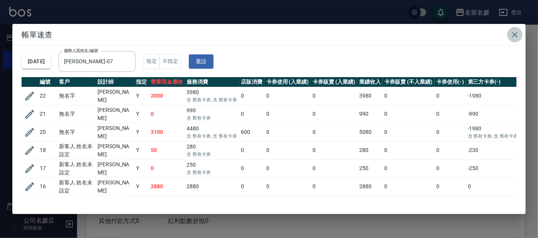
drag, startPoint x: 517, startPoint y: 32, endPoint x: 511, endPoint y: 37, distance: 8.2
click at [517, 32] on icon "button" at bounding box center [514, 34] width 9 height 9
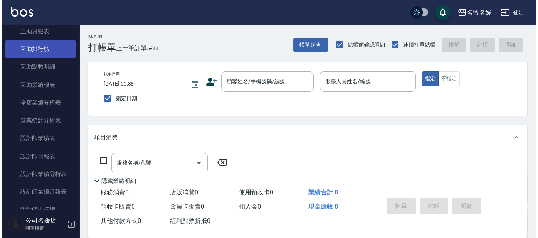
scroll to position [315, 0]
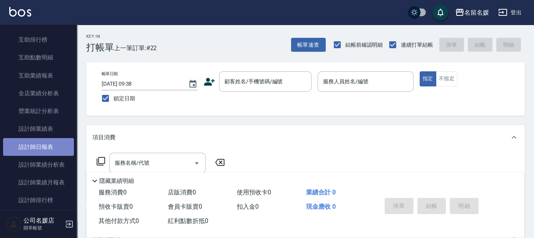
click at [57, 143] on link "設計師日報表" at bounding box center [38, 147] width 71 height 18
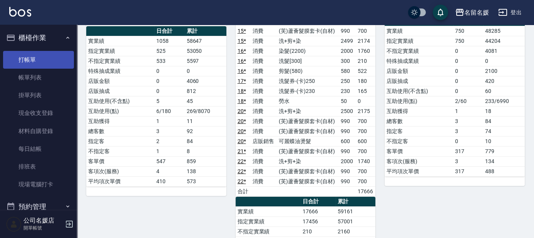
click at [36, 59] on link "打帳單" at bounding box center [38, 60] width 71 height 18
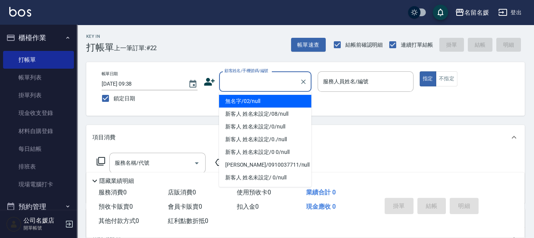
type input "無名字/02/null"
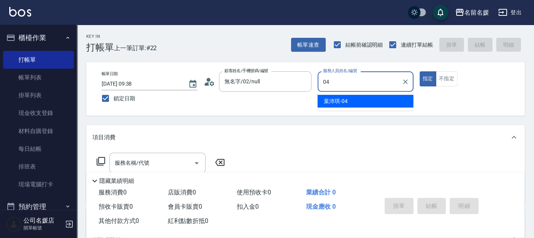
type input "04"
type button "true"
type input "[PERSON_NAME]-04"
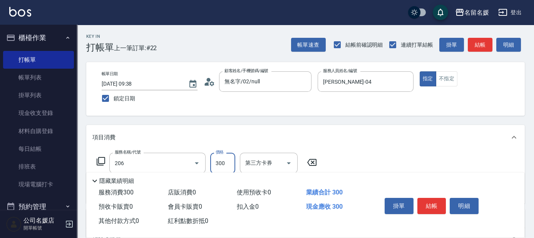
type input "洗髮[300](206)"
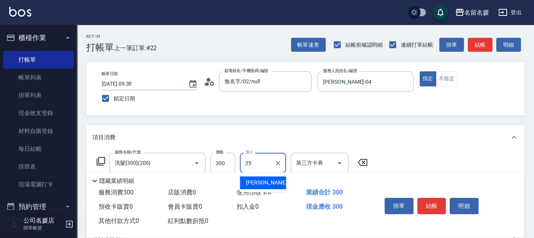
type input "[PERSON_NAME]-25"
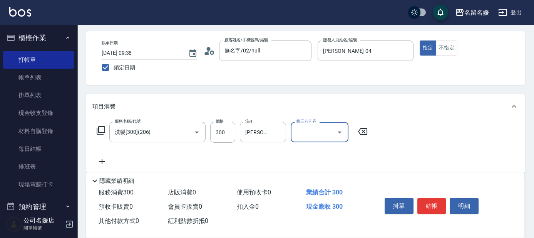
scroll to position [35, 0]
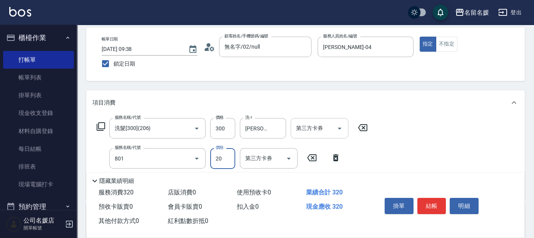
type input "潤絲(801)"
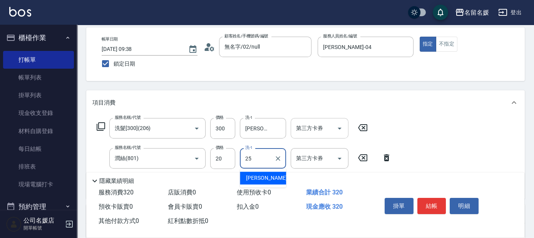
type input "[PERSON_NAME]-25"
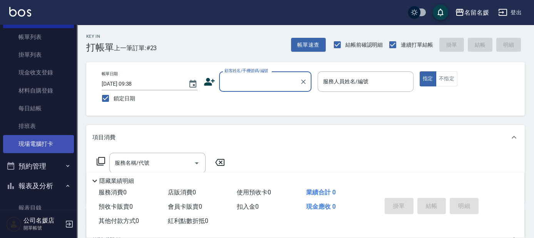
scroll to position [175, 0]
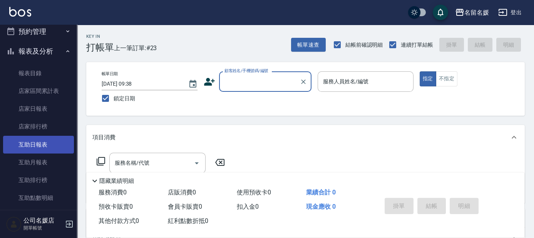
click at [50, 144] on link "互助日報表" at bounding box center [38, 145] width 71 height 18
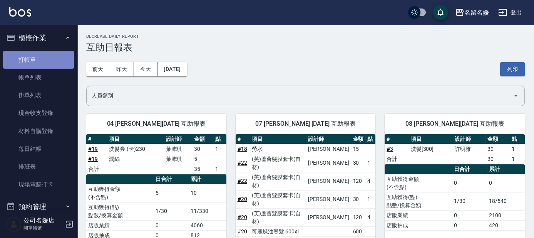
click at [41, 63] on link "打帳單" at bounding box center [38, 60] width 71 height 18
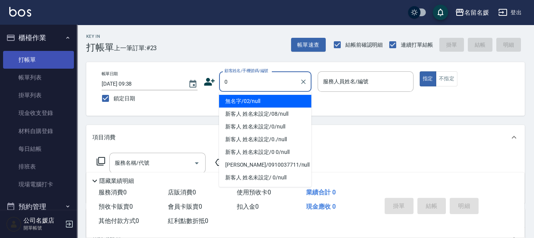
type input "0"
type input "1"
type input "無名字/02/null"
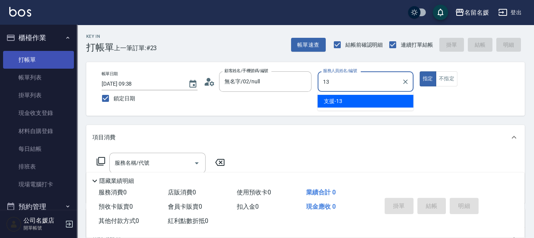
type input "13"
type button "true"
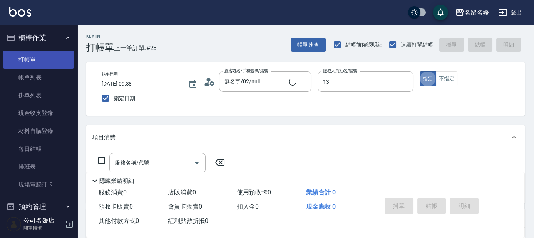
type input "支援-13"
type input "新客人 姓名未設定/0/null"
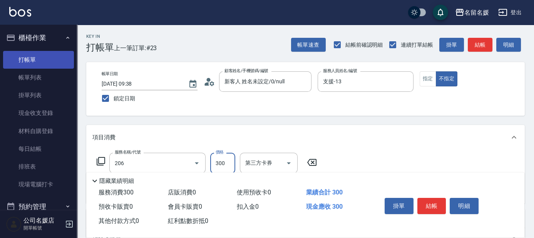
type input "洗髮[300](206)"
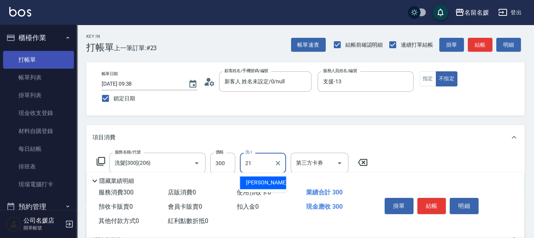
type input "許庭瑀-21"
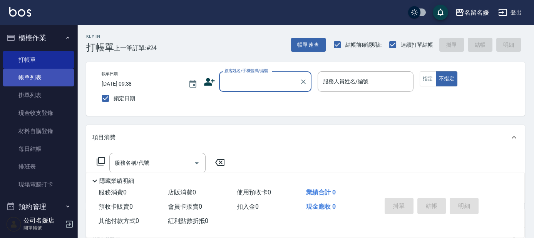
click at [48, 78] on link "帳單列表" at bounding box center [38, 78] width 71 height 18
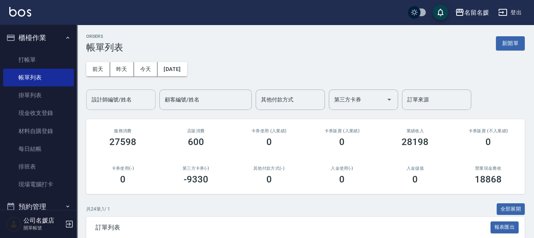
click at [132, 106] on div "設計師編號/姓名" at bounding box center [120, 99] width 69 height 20
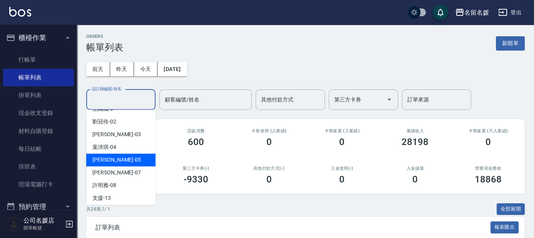
scroll to position [35, 0]
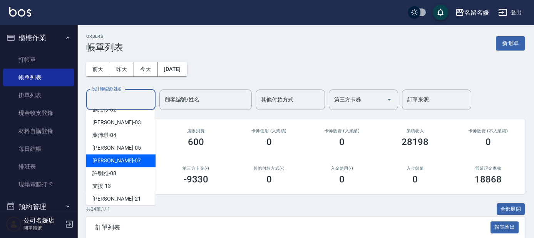
click at [121, 166] on div "[PERSON_NAME] -07" at bounding box center [120, 160] width 69 height 13
type input "[PERSON_NAME]-07"
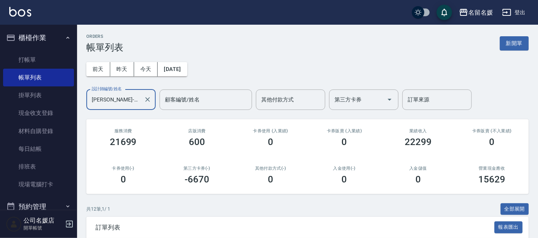
click at [148, 99] on icon "Clear" at bounding box center [147, 99] width 5 height 5
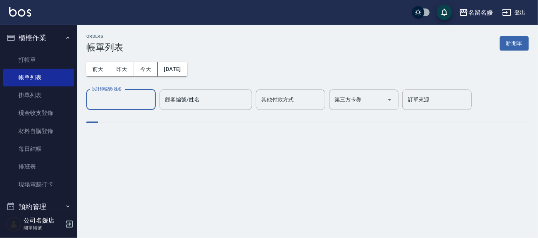
click at [135, 99] on input "設計師編號/姓名" at bounding box center [121, 99] width 62 height 13
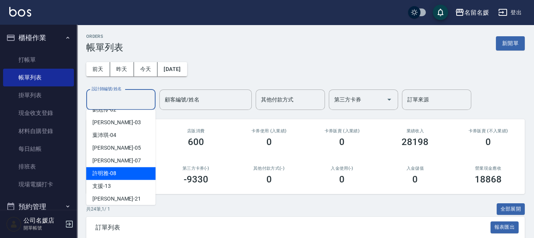
click at [126, 172] on div "[PERSON_NAME]-08" at bounding box center [120, 173] width 69 height 13
type input "許明雅-08"
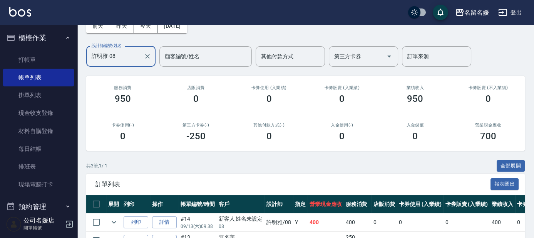
scroll to position [105, 0]
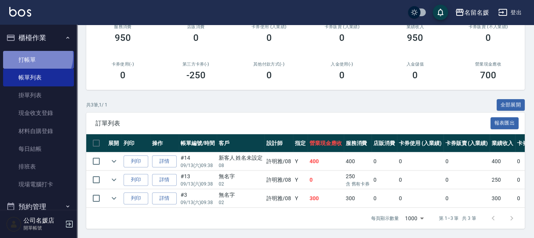
click at [35, 56] on link "打帳單" at bounding box center [38, 60] width 71 height 18
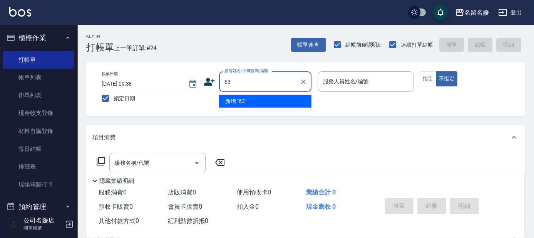
type input "63"
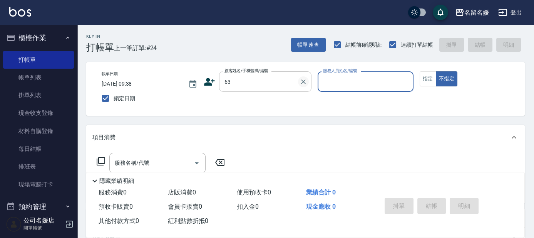
click at [303, 84] on icon "Clear" at bounding box center [304, 82] width 8 height 8
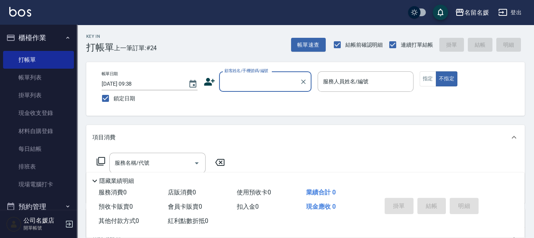
click at [262, 83] on input "顧客姓名/手機號碼/編號" at bounding box center [260, 81] width 74 height 13
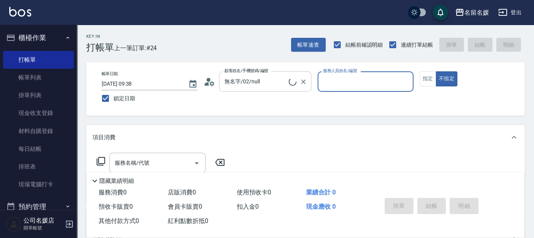
type input "新客人 姓名未設定/0/null"
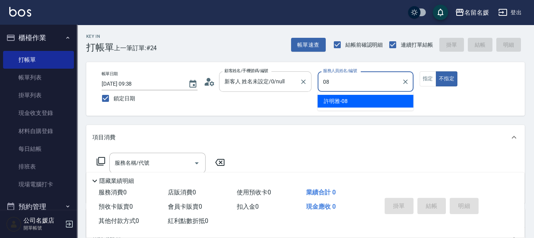
type input "許明雅-08"
type button "false"
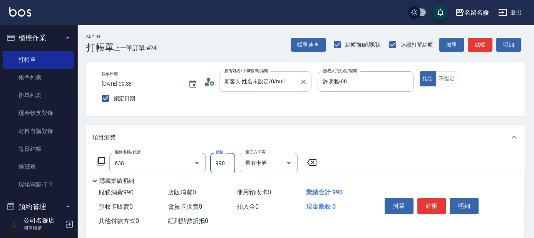
type input "(芙)頭皮養護套卡(638)"
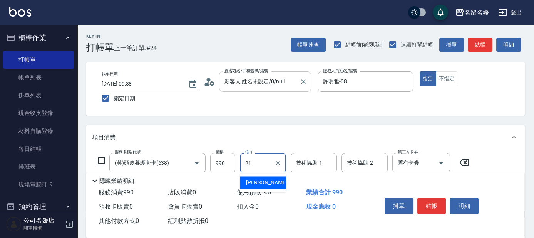
type input "21"
type input "2"
type input "許庭瑀-21"
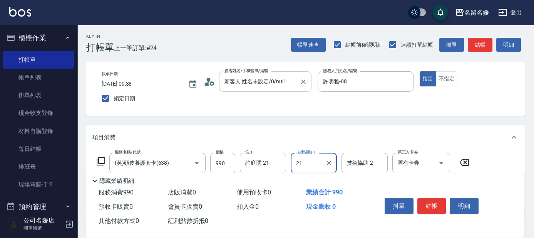
type input "許庭瑀-21"
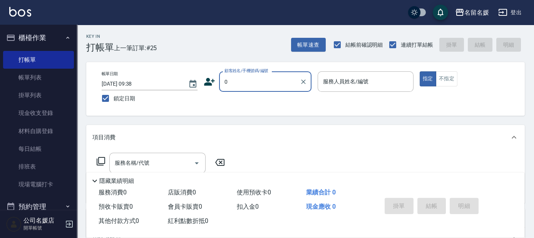
type input "0"
type input "無名字/02/null"
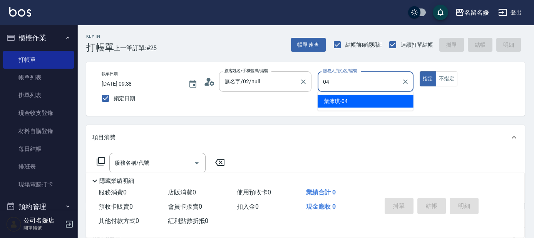
type input "04"
type button "true"
type input "[PERSON_NAME]-04"
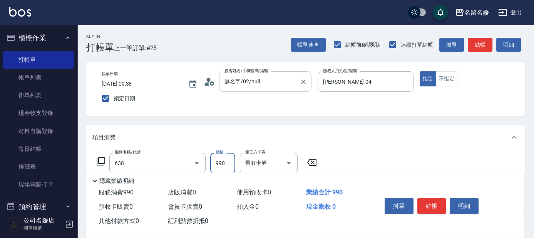
type input "(芙)頭皮養護套卡(638)"
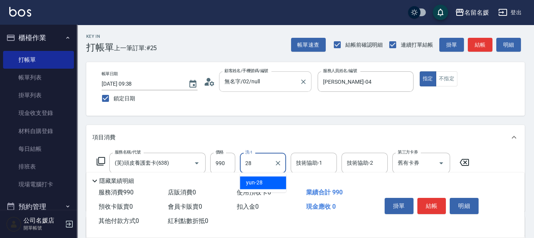
type input "yun-28"
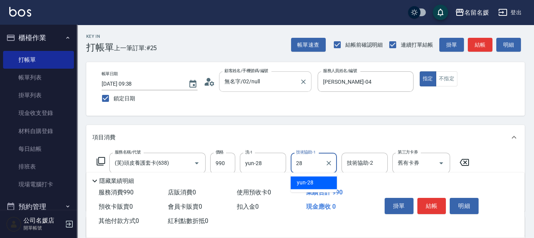
type input "yun-28"
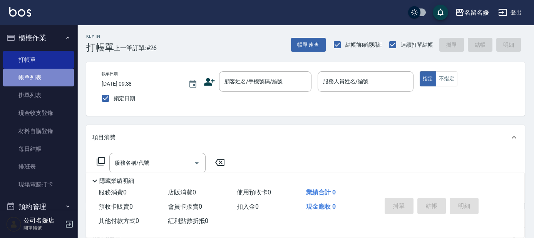
click at [47, 77] on link "帳單列表" at bounding box center [38, 78] width 71 height 18
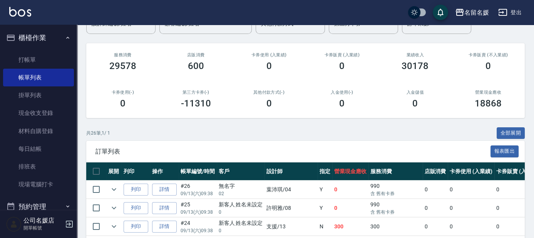
scroll to position [140, 0]
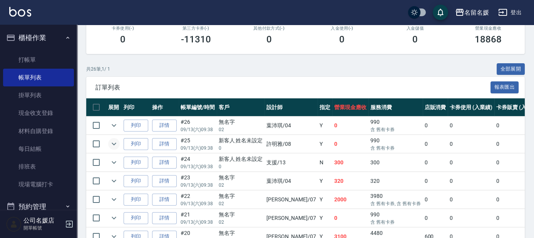
click at [117, 144] on icon "expand row" at bounding box center [113, 143] width 9 height 9
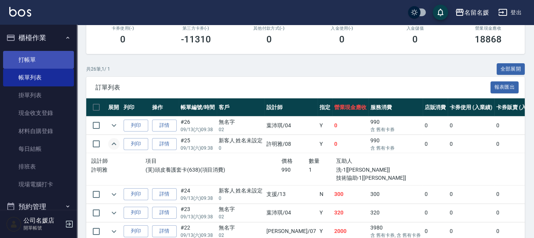
click at [44, 60] on link "打帳單" at bounding box center [38, 60] width 71 height 18
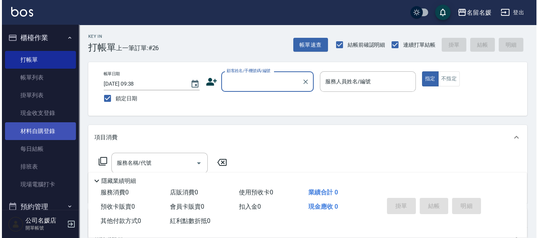
scroll to position [140, 0]
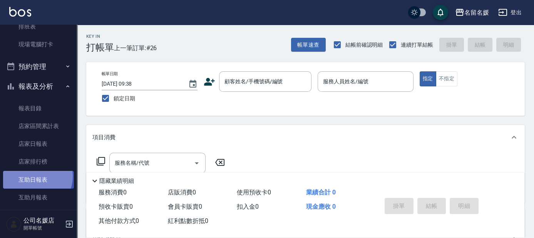
click at [35, 176] on link "互助日報表" at bounding box center [38, 180] width 71 height 18
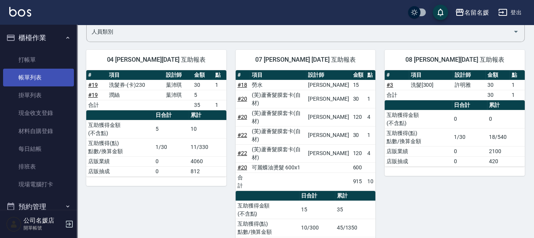
scroll to position [46, 0]
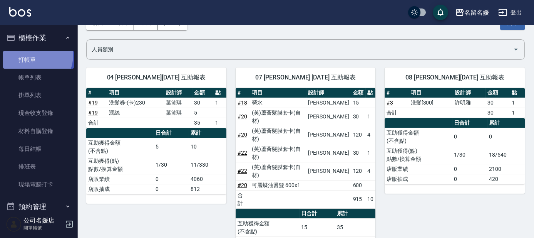
click at [32, 55] on link "打帳單" at bounding box center [38, 60] width 71 height 18
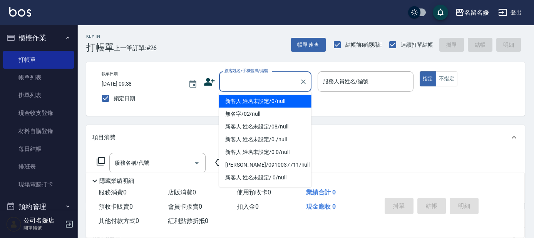
click at [255, 82] on input "顧客姓名/手機號碼/編號" at bounding box center [260, 81] width 74 height 13
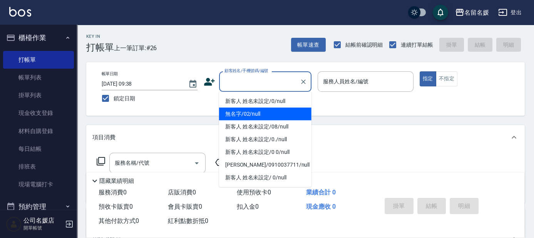
drag, startPoint x: 260, startPoint y: 115, endPoint x: 363, endPoint y: 84, distance: 107.1
click at [261, 115] on li "無名字/02/null" at bounding box center [265, 113] width 92 height 13
type input "無名字/02/null"
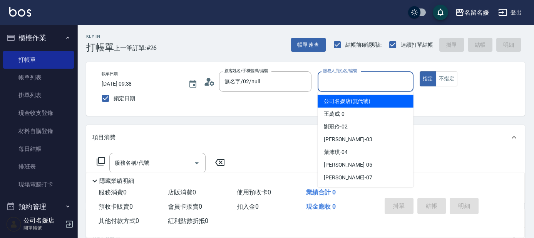
click at [363, 83] on input "服務人員姓名/編號" at bounding box center [365, 81] width 89 height 13
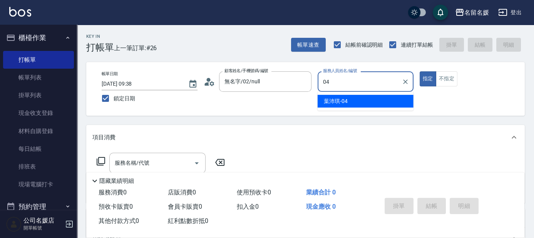
type input "[PERSON_NAME]-04"
type button "true"
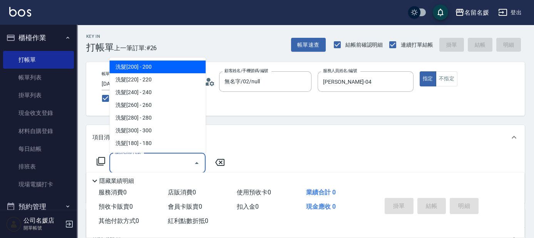
click at [175, 161] on input "服務名稱/代號" at bounding box center [152, 162] width 78 height 13
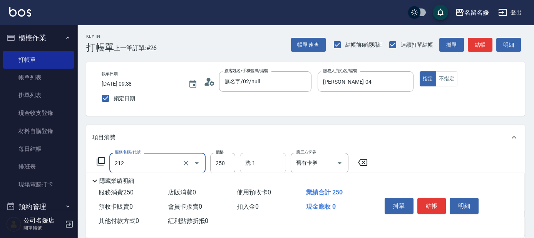
type input "洗髮券-(卡)250(212)"
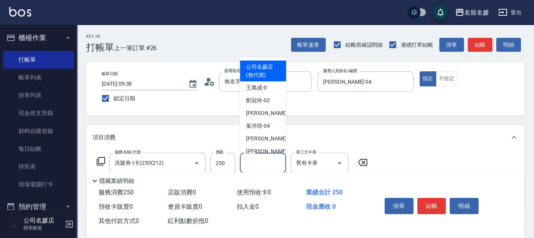
click at [282, 159] on input "洗-1" at bounding box center [262, 162] width 39 height 13
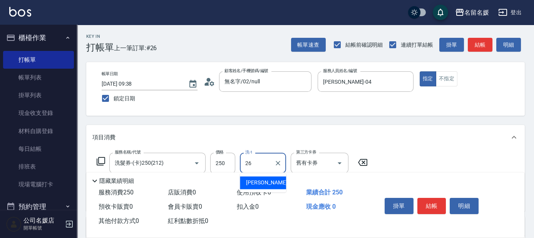
type input "蔡愛陵-26"
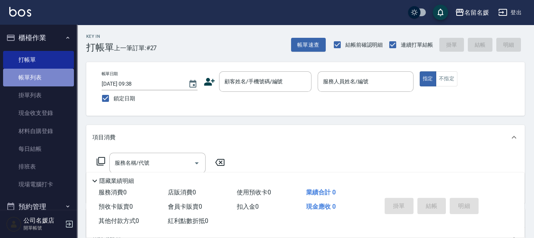
click at [49, 77] on link "帳單列表" at bounding box center [38, 78] width 71 height 18
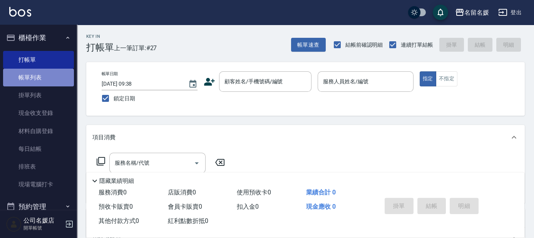
click at [49, 77] on link "帳單列表" at bounding box center [38, 78] width 71 height 18
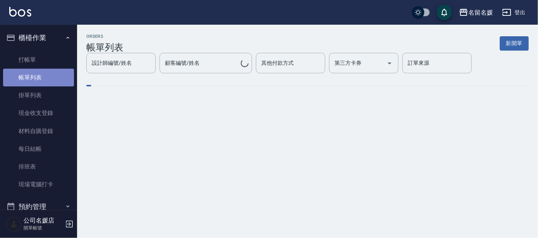
click at [49, 77] on link "帳單列表" at bounding box center [38, 78] width 71 height 18
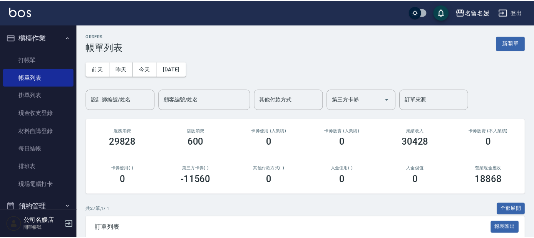
scroll to position [105, 0]
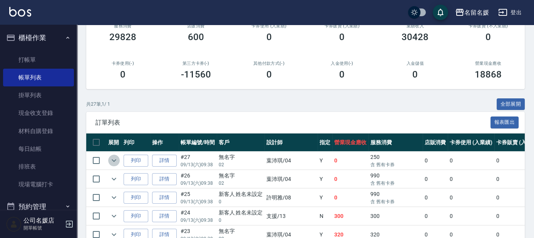
click at [115, 162] on icon "expand row" at bounding box center [113, 160] width 9 height 9
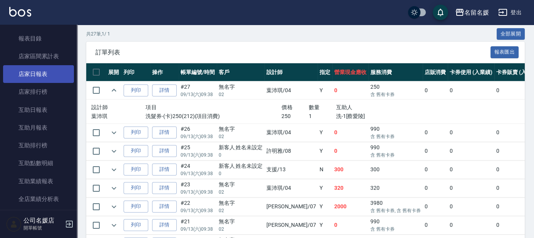
scroll to position [210, 0]
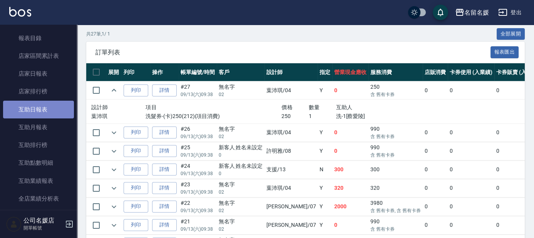
click at [46, 108] on link "互助日報表" at bounding box center [38, 109] width 71 height 18
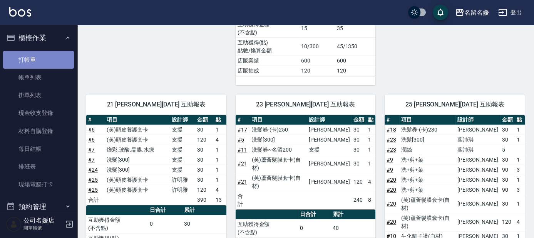
click at [40, 62] on link "打帳單" at bounding box center [38, 60] width 71 height 18
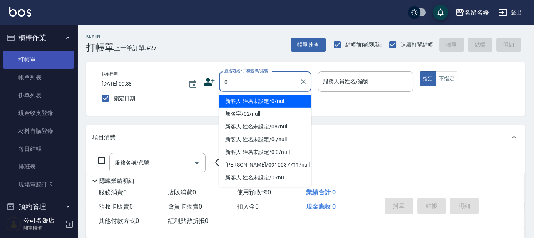
type input "新客人 姓名未設定/0/null"
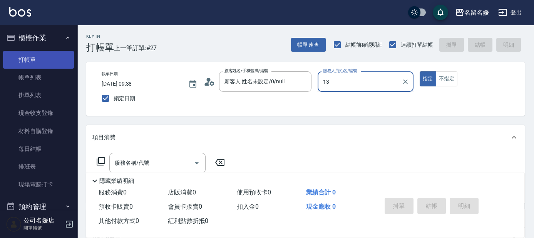
type input "13"
type button "true"
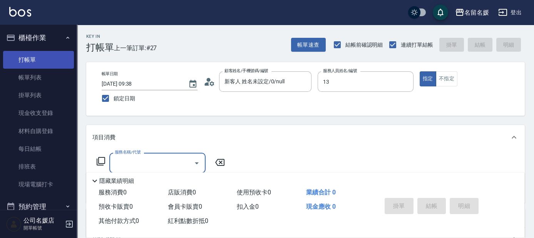
type input "支援-13"
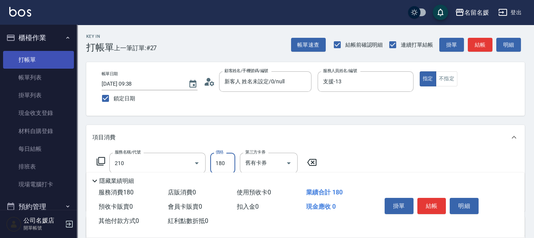
type input "洗券-(卡)180(210)"
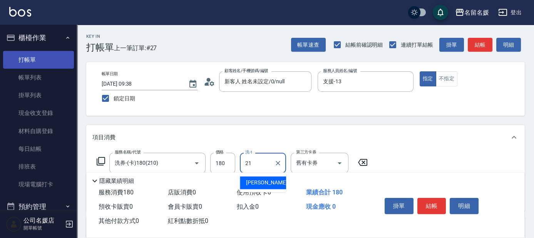
type input "許庭瑀-21"
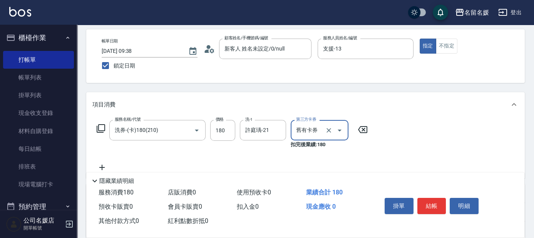
scroll to position [35, 0]
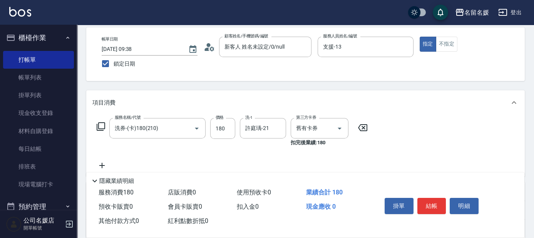
click at [99, 125] on icon at bounding box center [100, 126] width 9 height 9
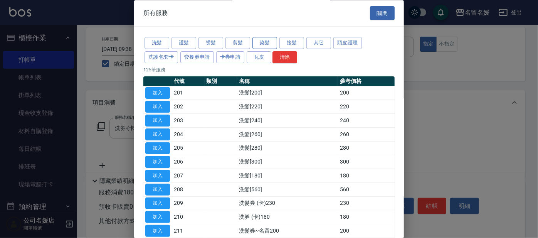
click at [269, 45] on button "染髮" at bounding box center [264, 43] width 25 height 12
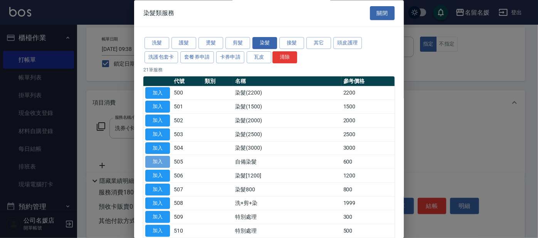
click at [159, 162] on button "加入" at bounding box center [157, 162] width 25 height 12
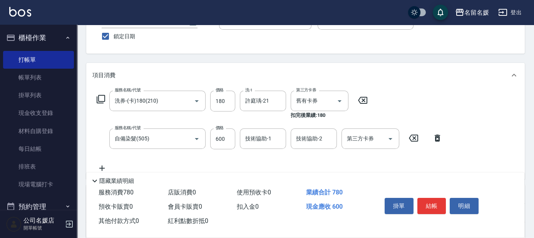
scroll to position [70, 0]
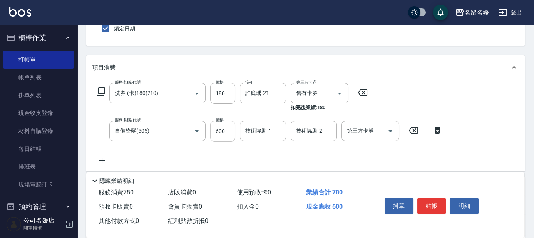
click at [227, 135] on input "600" at bounding box center [222, 131] width 25 height 21
type input "500"
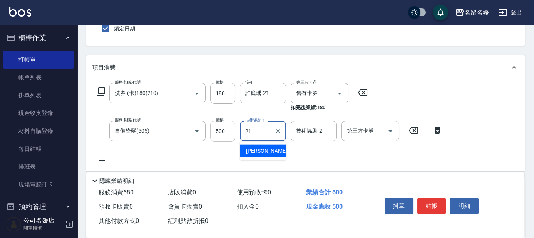
type input "21"
type input "2"
type input "許庭瑀-21"
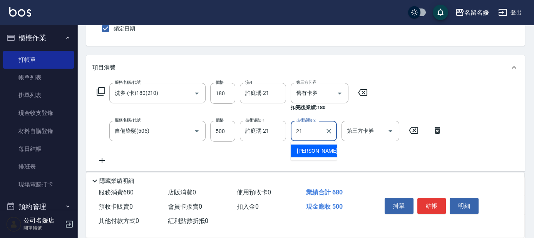
type input "2"
click at [353, 52] on div "Key In 打帳單 上一筆訂單:#27 帳單速查 結帳前確認明細 連續打單結帳 掛單 結帳 明細 帳單日期 [DATE] 09:38 鎖定日期 顧客姓名/手…" at bounding box center [305, 150] width 457 height 390
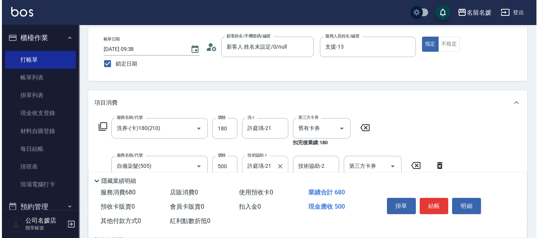
scroll to position [0, 0]
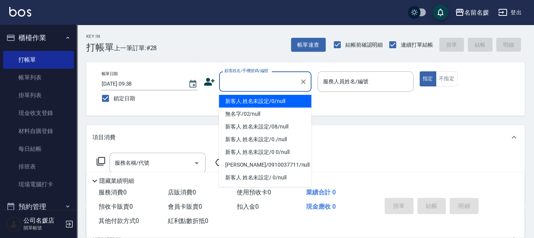
type input "新客人 姓名未設定/0/null"
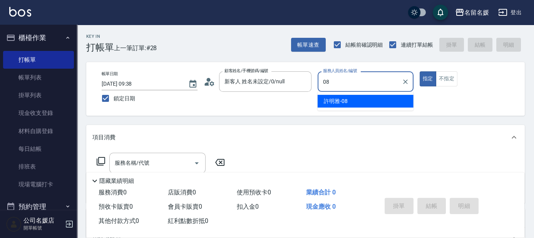
type input "許明雅-08"
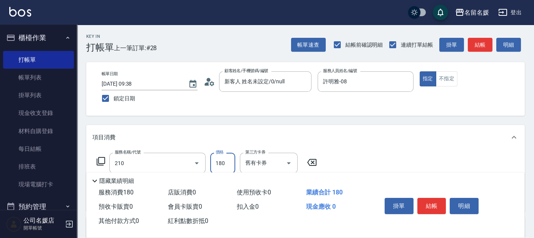
type input "洗券-(卡)180(210)"
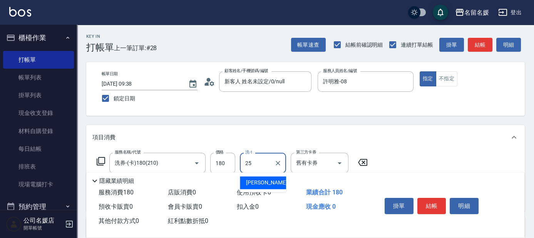
type input "[PERSON_NAME]-25"
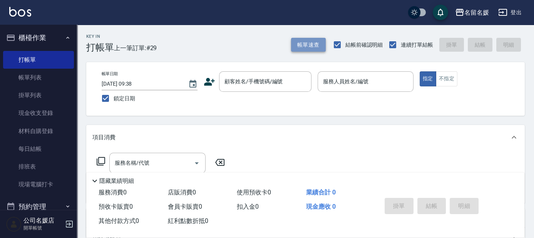
click at [314, 42] on button "帳單速查" at bounding box center [308, 45] width 35 height 14
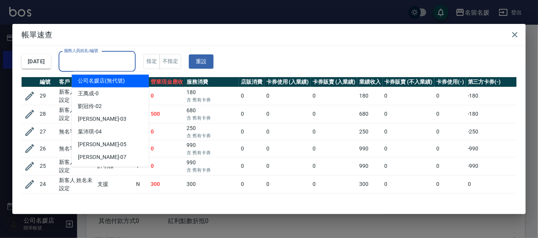
click at [117, 62] on input "服務人員姓名/編號" at bounding box center [97, 61] width 70 height 13
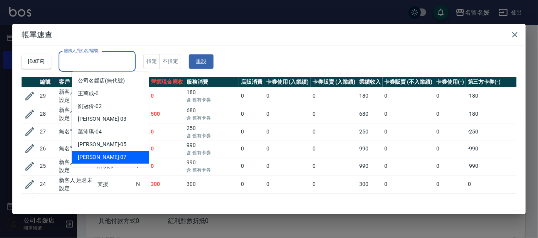
click at [116, 154] on div "[PERSON_NAME] -07" at bounding box center [110, 157] width 77 height 13
type input "[PERSON_NAME]-07"
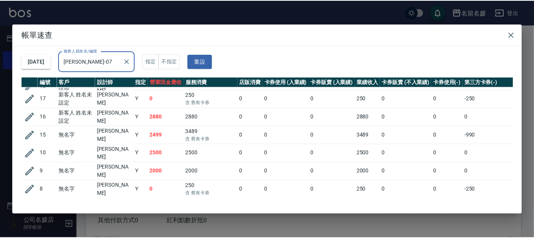
scroll to position [105, 0]
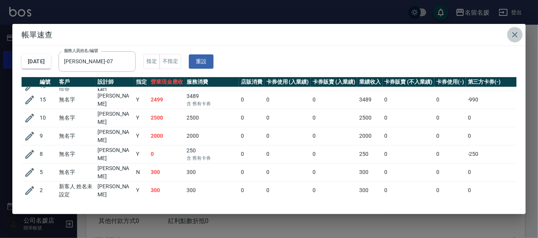
click at [512, 34] on icon "button" at bounding box center [514, 34] width 9 height 9
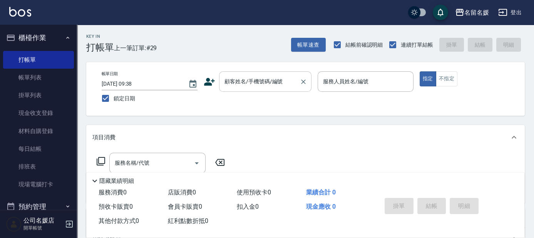
click at [240, 77] on div "顧客姓名/手機號碼/編號 顧客姓名/手機號碼/編號" at bounding box center [265, 81] width 92 height 20
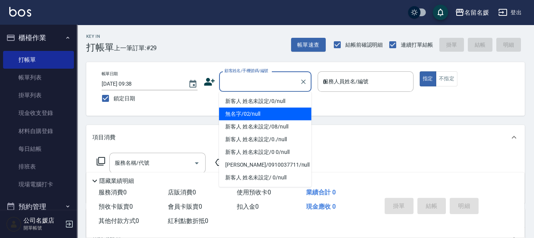
type input "08"
type input "無名字/02/null"
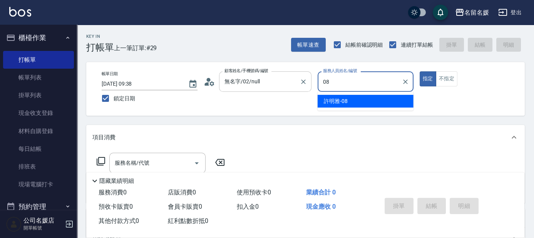
type input "許明雅-08"
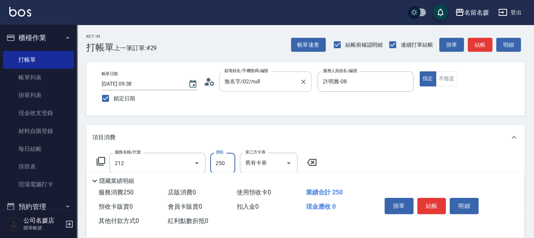
type input "洗髮券-(卡)250(212)"
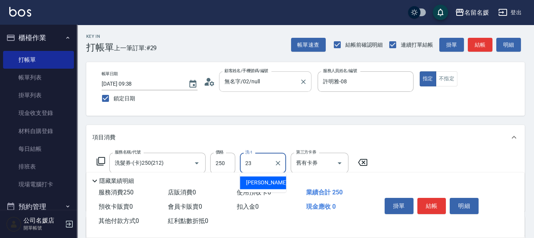
type input "[PERSON_NAME]-23"
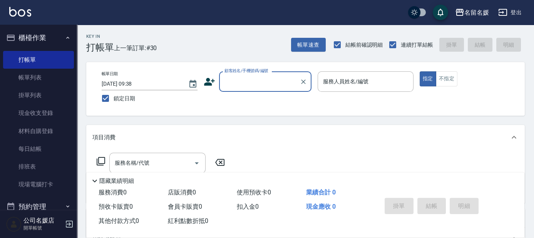
click at [248, 83] on input "顧客姓名/手機號碼/編號" at bounding box center [260, 81] width 74 height 13
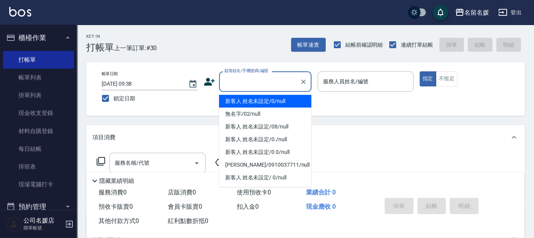
click at [250, 100] on li "新客人 姓名未設定/0/null" at bounding box center [265, 101] width 92 height 13
type input "新客人 姓名未設定/0/null"
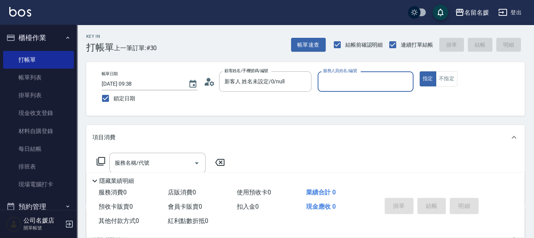
click at [345, 81] on input "服務人員姓名/編號" at bounding box center [365, 81] width 89 height 13
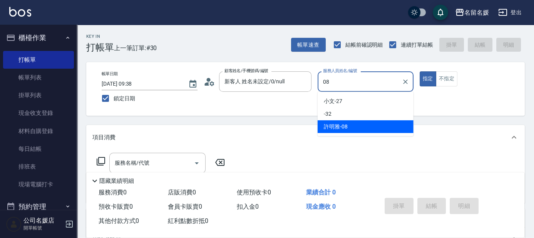
click at [345, 127] on span "[PERSON_NAME]-08" at bounding box center [336, 126] width 24 height 8
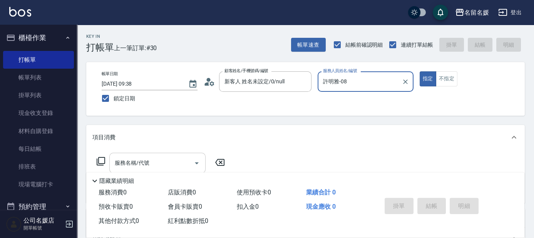
type input "許明雅-08"
click at [174, 160] on input "服務名稱/代號" at bounding box center [152, 162] width 78 height 13
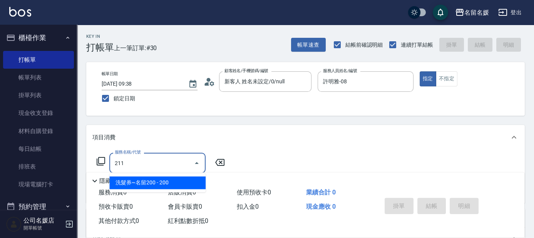
click at [181, 181] on span "洗髮券~名留200 - 200" at bounding box center [157, 182] width 96 height 13
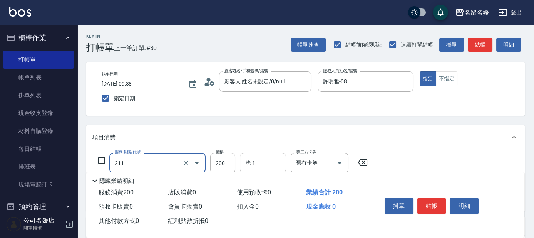
click at [266, 164] on input "洗-1" at bounding box center [262, 162] width 39 height 13
type input "洗髮券~名留200(211)"
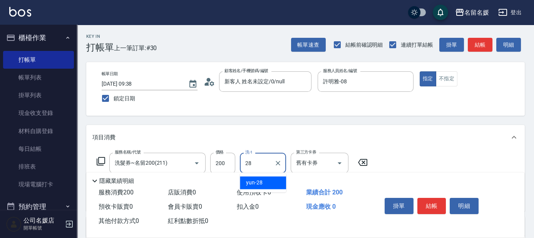
click at [267, 181] on div "yun -28" at bounding box center [263, 182] width 46 height 13
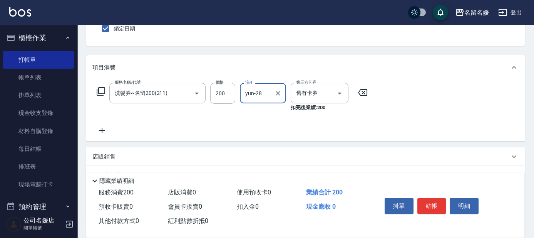
type input "yun-28"
click at [101, 130] on icon at bounding box center [101, 129] width 5 height 5
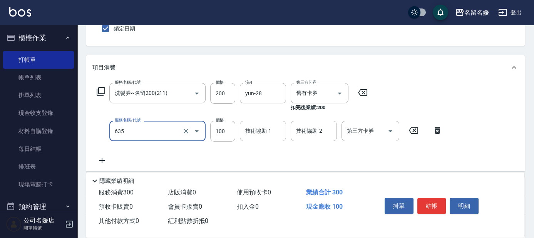
click at [145, 132] on input "635" at bounding box center [147, 130] width 68 height 13
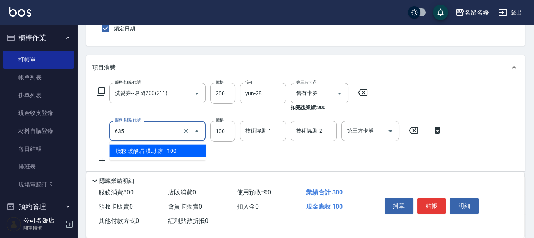
drag, startPoint x: 141, startPoint y: 146, endPoint x: 149, endPoint y: 146, distance: 7.7
click at [141, 146] on span "煥彩.玻酸.晶膜.水療 - 100" at bounding box center [157, 150] width 96 height 13
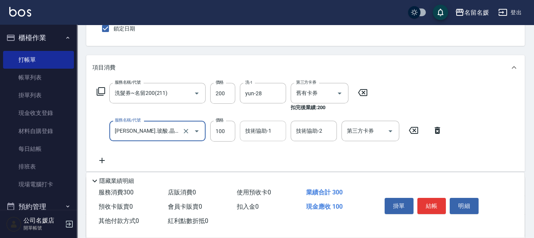
type input "[PERSON_NAME].玻酸.晶膜.水療(635)"
click at [256, 133] on div "技術協助-1 技術協助-1" at bounding box center [263, 131] width 46 height 20
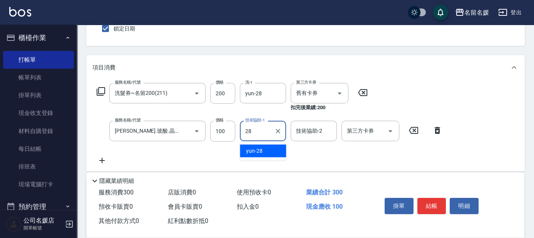
click at [260, 150] on span "yun -28" at bounding box center [254, 151] width 17 height 8
click at [102, 89] on icon at bounding box center [100, 91] width 9 height 9
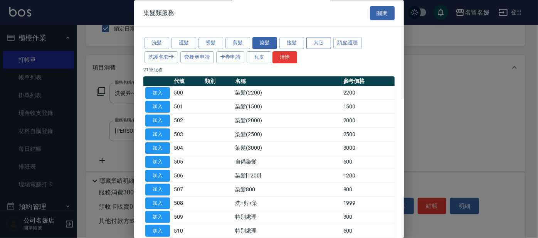
click at [326, 41] on button "其它" at bounding box center [318, 43] width 25 height 12
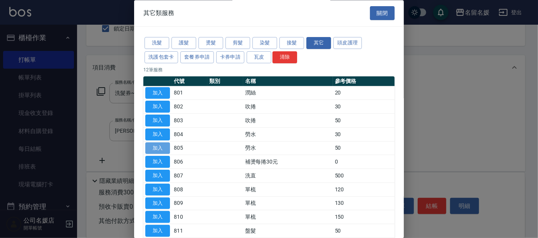
click at [155, 146] on button "加入" at bounding box center [157, 148] width 25 height 12
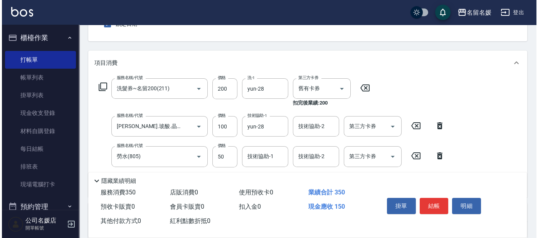
scroll to position [105, 0]
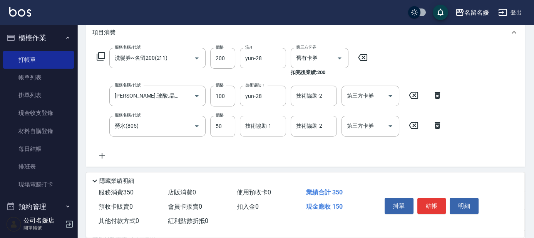
click at [260, 127] on div "技術協助-1 技術協助-1" at bounding box center [263, 126] width 46 height 20
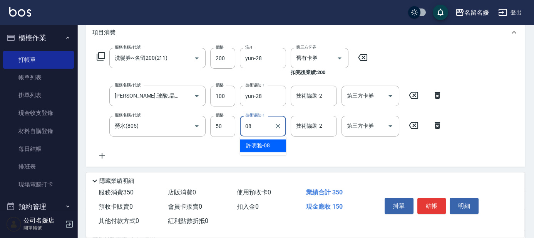
click at [266, 146] on span "[PERSON_NAME]-08" at bounding box center [258, 145] width 24 height 8
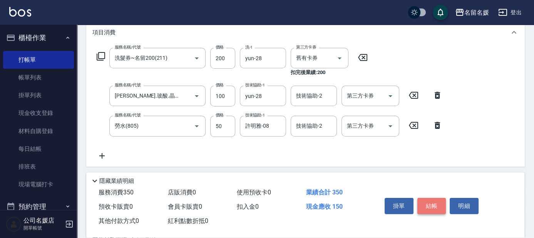
click at [436, 204] on button "結帳" at bounding box center [431, 206] width 29 height 16
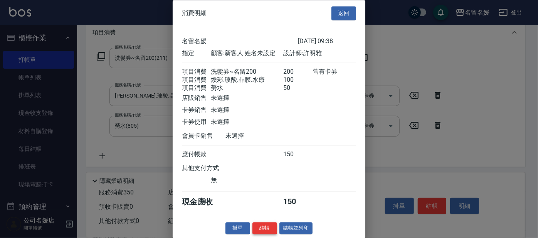
click at [269, 233] on button "結帳" at bounding box center [264, 228] width 25 height 12
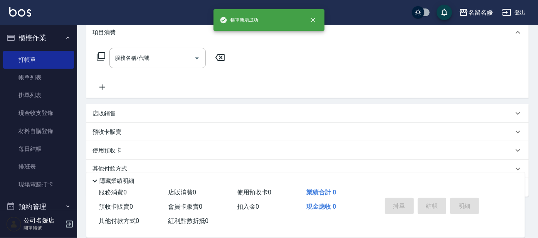
scroll to position [0, 0]
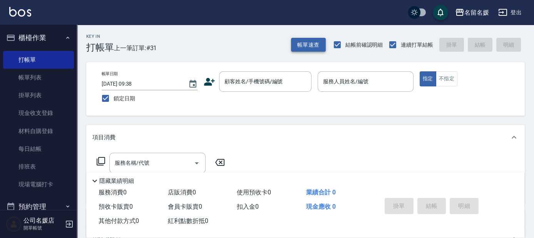
click at [312, 41] on button "帳單速查" at bounding box center [308, 45] width 35 height 14
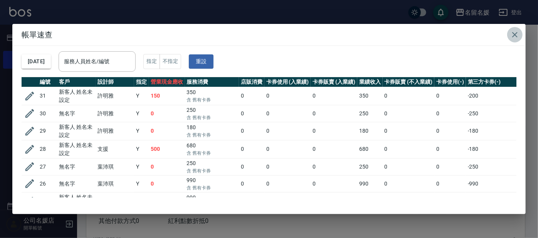
click at [513, 35] on icon "button" at bounding box center [514, 34] width 5 height 5
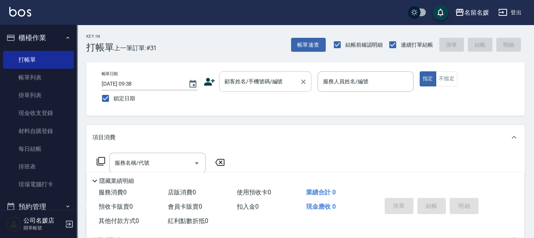
drag, startPoint x: 258, startPoint y: 78, endPoint x: 263, endPoint y: 89, distance: 11.4
click at [258, 79] on input "顧客姓名/手機號碼/編號" at bounding box center [260, 81] width 74 height 13
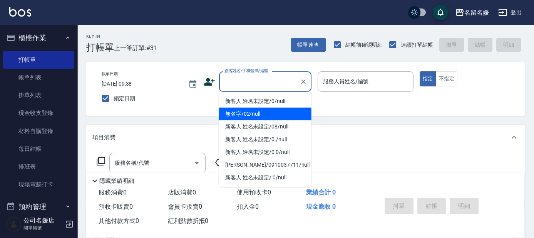
click at [262, 112] on li "無名字/02/null" at bounding box center [265, 113] width 92 height 13
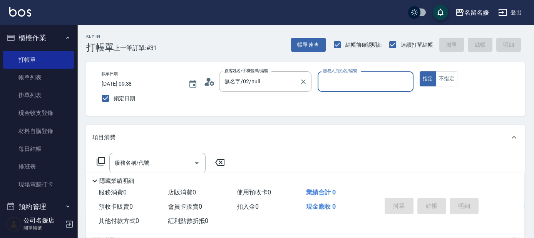
click at [344, 78] on input "服務人員姓名/編號" at bounding box center [365, 81] width 89 height 13
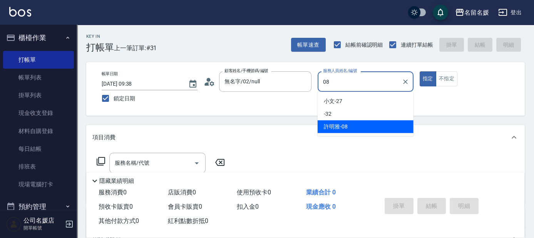
click at [337, 127] on span "[PERSON_NAME]-08" at bounding box center [336, 126] width 24 height 8
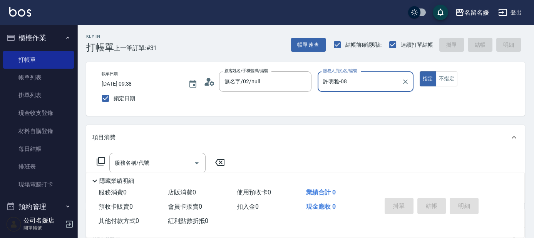
click at [100, 158] on icon at bounding box center [100, 160] width 9 height 9
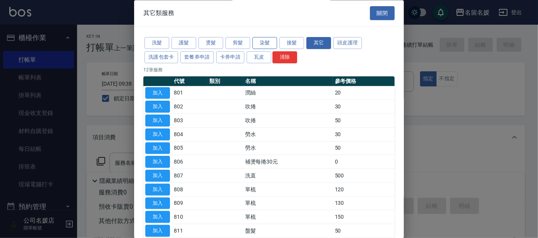
click at [268, 44] on button "染髮" at bounding box center [264, 43] width 25 height 12
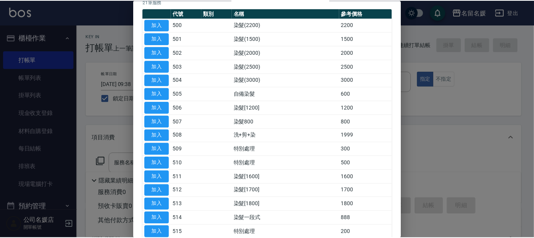
scroll to position [70, 0]
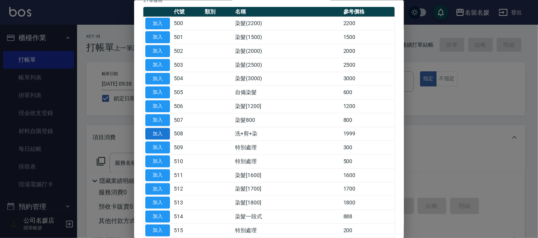
click at [158, 132] on button "加入" at bounding box center [157, 133] width 25 height 12
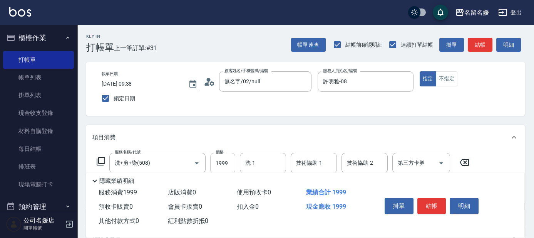
click at [229, 162] on input "1999" at bounding box center [222, 162] width 25 height 21
click at [265, 164] on input "洗-1" at bounding box center [262, 162] width 39 height 13
click at [265, 188] on div "[PERSON_NAME]-26" at bounding box center [263, 182] width 46 height 13
click at [310, 159] on div "技術協助-1 技術協助-1" at bounding box center [314, 162] width 46 height 20
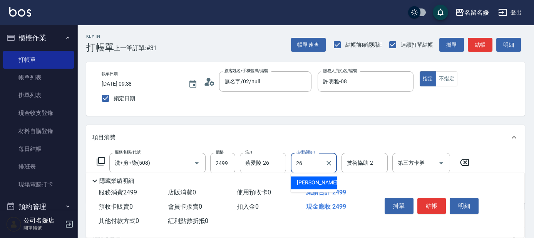
click at [318, 179] on span "[PERSON_NAME]-26" at bounding box center [321, 182] width 49 height 8
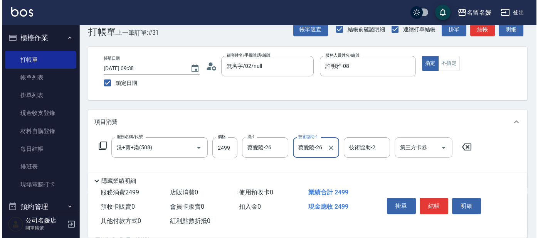
scroll to position [105, 0]
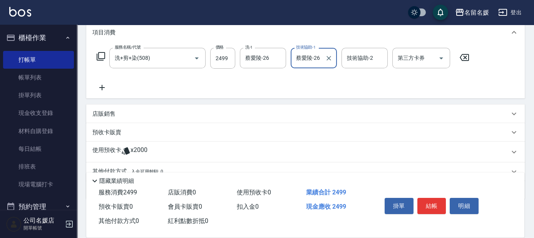
click at [102, 86] on icon at bounding box center [101, 87] width 5 height 5
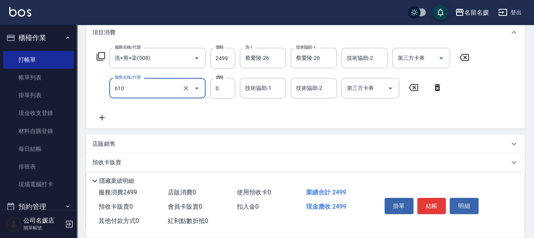
drag, startPoint x: 144, startPoint y: 84, endPoint x: 142, endPoint y: 95, distance: 11.4
click at [144, 84] on input "610" at bounding box center [147, 87] width 68 height 13
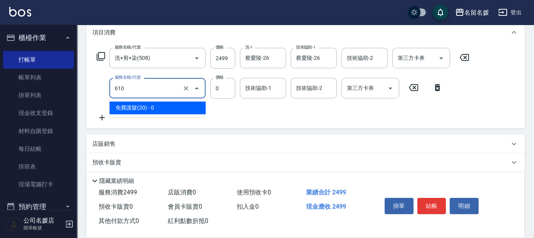
drag, startPoint x: 142, startPoint y: 95, endPoint x: 143, endPoint y: 109, distance: 14.3
click at [141, 110] on span "免費護髮(20) - 0" at bounding box center [157, 107] width 96 height 13
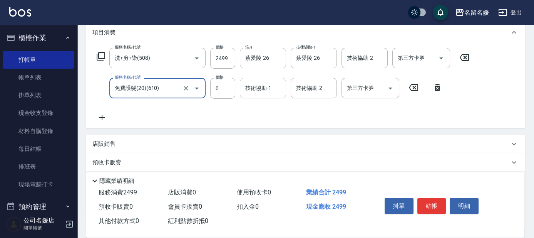
click at [263, 88] on div "技術協助-1 技術協助-1" at bounding box center [263, 88] width 46 height 20
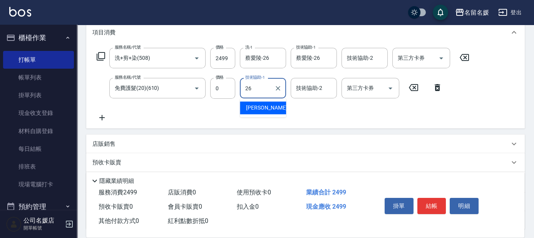
click at [260, 104] on span "[PERSON_NAME]-26" at bounding box center [270, 108] width 49 height 8
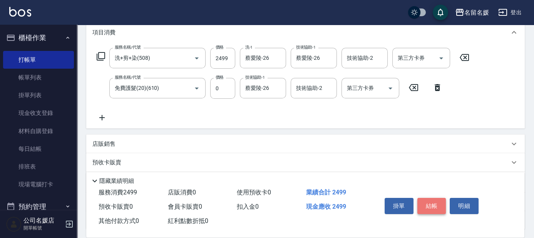
click at [421, 201] on button "結帳" at bounding box center [431, 206] width 29 height 16
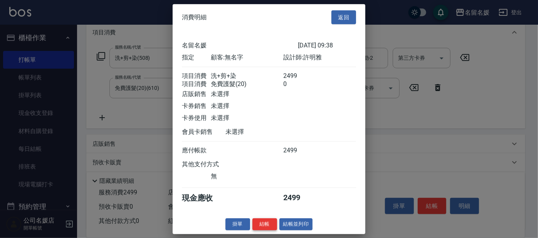
click at [264, 228] on button "結帳" at bounding box center [264, 224] width 25 height 12
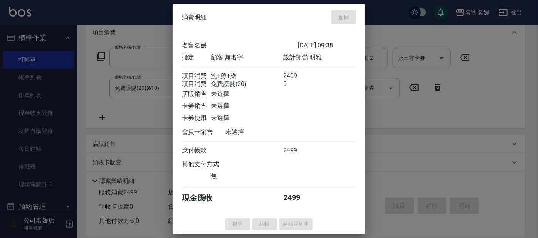
scroll to position [0, 0]
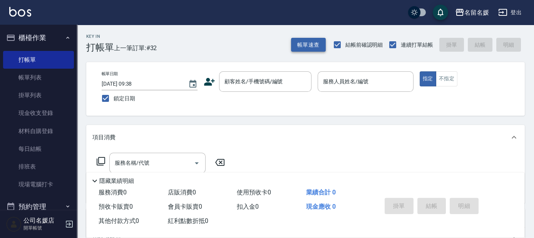
click at [306, 45] on button "帳單速查" at bounding box center [308, 45] width 35 height 14
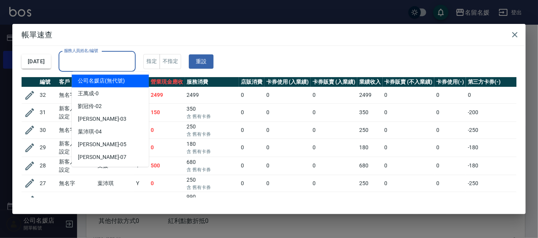
click at [121, 61] on input "服務人員姓名/編號" at bounding box center [97, 61] width 70 height 13
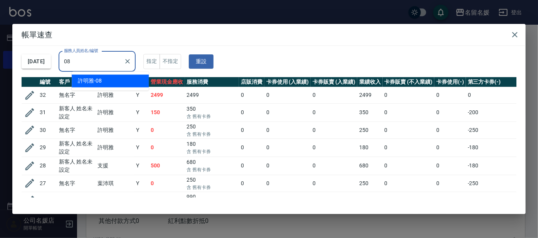
click at [128, 80] on div "[PERSON_NAME]-08" at bounding box center [110, 80] width 77 height 13
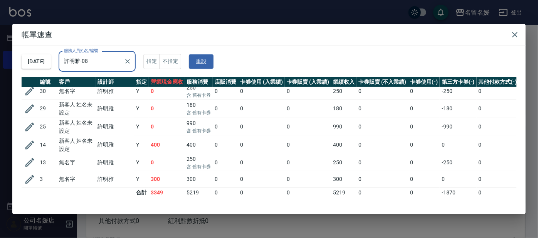
scroll to position [44, 0]
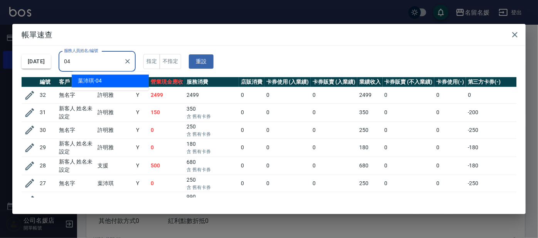
click at [108, 80] on div "[PERSON_NAME]-04" at bounding box center [110, 80] width 77 height 13
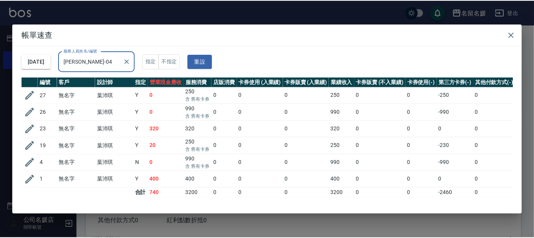
scroll to position [5, 0]
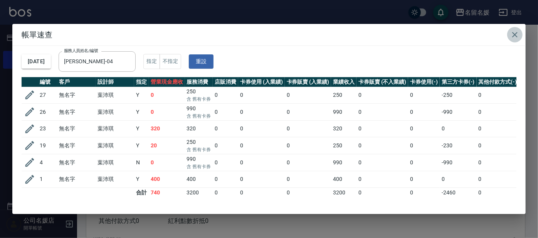
click at [513, 33] on icon "button" at bounding box center [514, 34] width 5 height 5
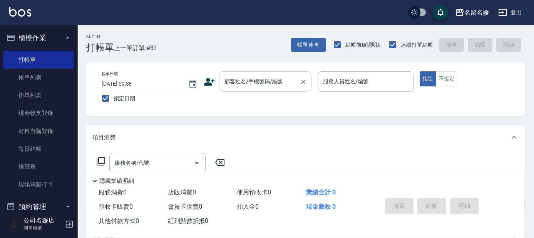
click at [251, 84] on input "顧客姓名/手機號碼/編號" at bounding box center [260, 81] width 74 height 13
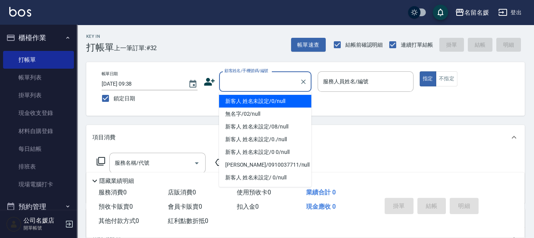
drag, startPoint x: 256, startPoint y: 100, endPoint x: 328, endPoint y: 82, distance: 74.4
click at [258, 99] on li "新客人 姓名未設定/0/null" at bounding box center [265, 101] width 92 height 13
click at [328, 82] on label "服務人員姓名/編號" at bounding box center [345, 81] width 45 height 8
click at [328, 82] on input "服務人員姓名/編號" at bounding box center [365, 81] width 89 height 13
